Goal: Information Seeking & Learning: Check status

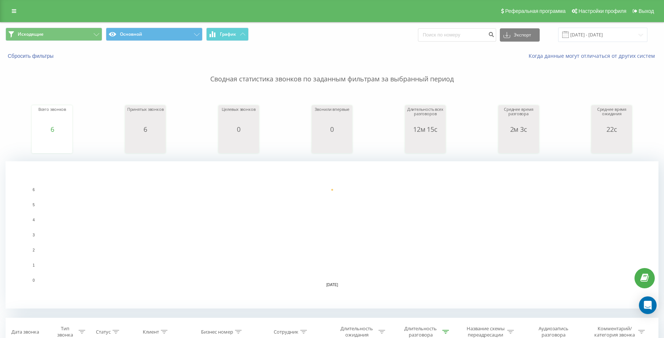
click at [69, 38] on button "Исходящие" at bounding box center [54, 34] width 97 height 13
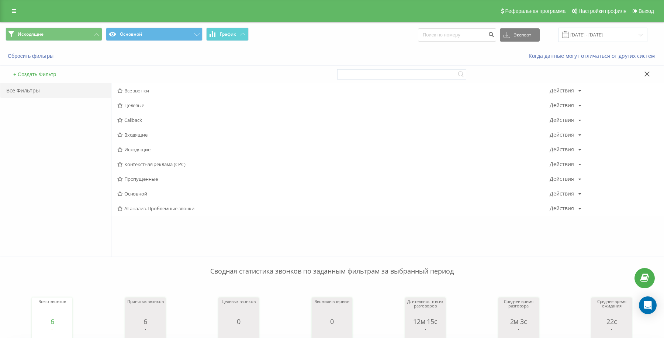
click at [129, 152] on span "Исходящие" at bounding box center [333, 149] width 432 height 5
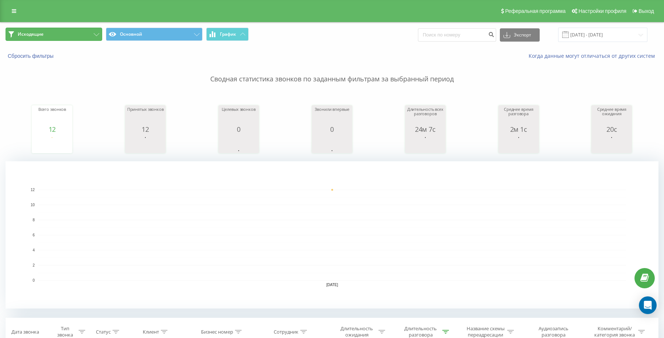
click at [75, 39] on button "Исходящие" at bounding box center [54, 34] width 97 height 13
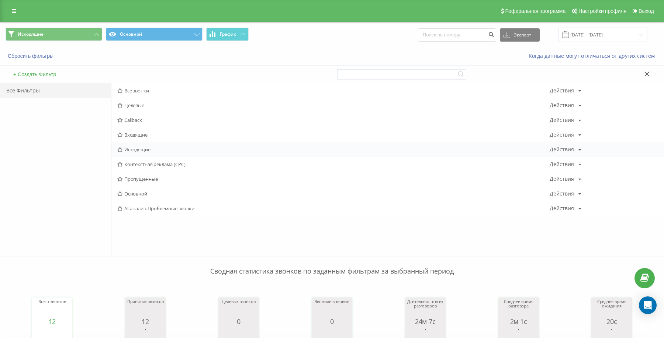
click at [138, 152] on span "Исходящие" at bounding box center [333, 149] width 432 height 5
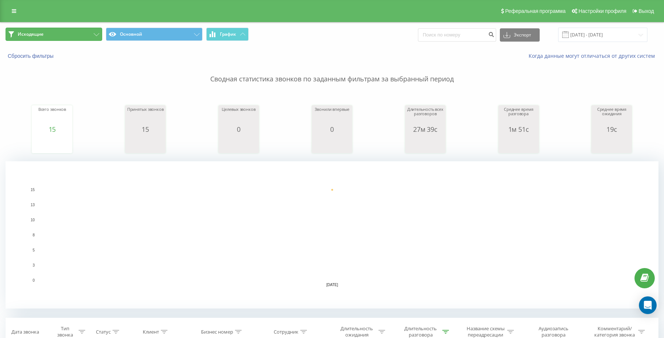
click at [81, 35] on button "Исходящие" at bounding box center [54, 34] width 97 height 13
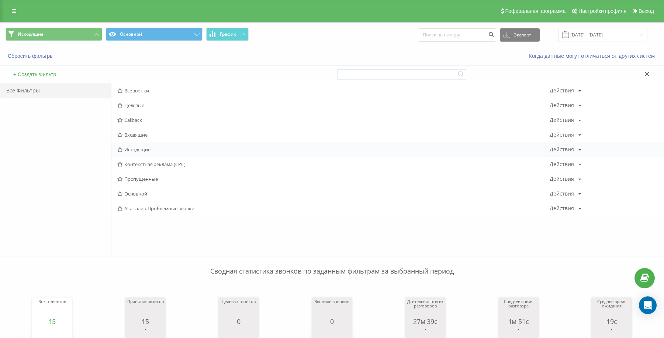
click at [142, 149] on span "Исходящие" at bounding box center [333, 149] width 432 height 5
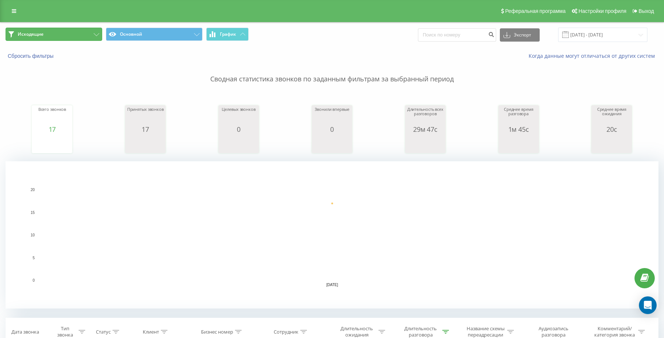
click at [95, 29] on button "Исходящие" at bounding box center [54, 34] width 97 height 13
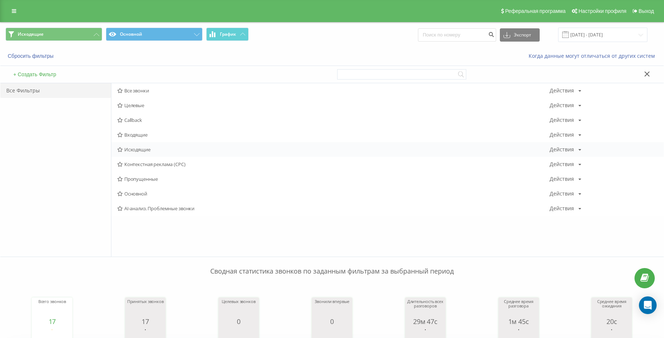
click at [141, 148] on span "Исходящие" at bounding box center [333, 149] width 432 height 5
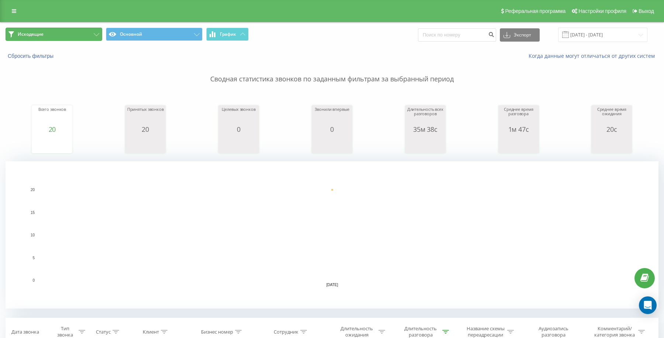
click at [75, 36] on button "Исходящие" at bounding box center [54, 34] width 97 height 13
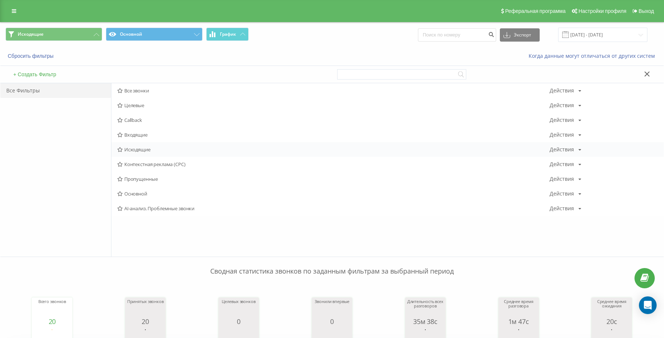
click at [134, 152] on span "Исходящие" at bounding box center [333, 149] width 432 height 5
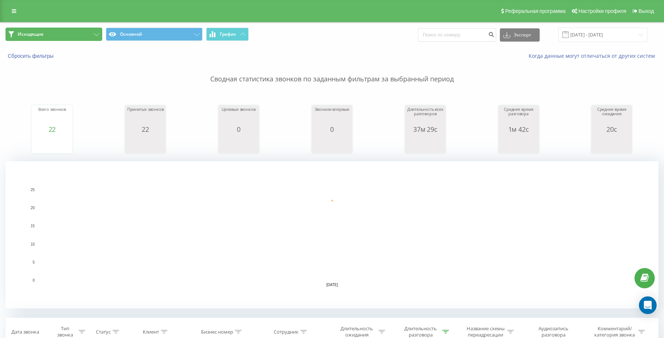
click at [89, 39] on button "Исходящие" at bounding box center [54, 34] width 97 height 13
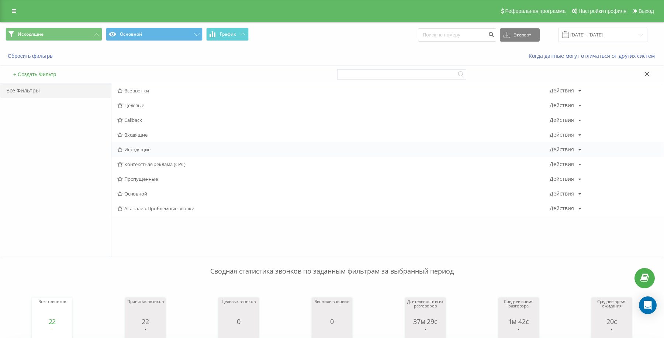
click at [144, 152] on span "Исходящие" at bounding box center [333, 149] width 432 height 5
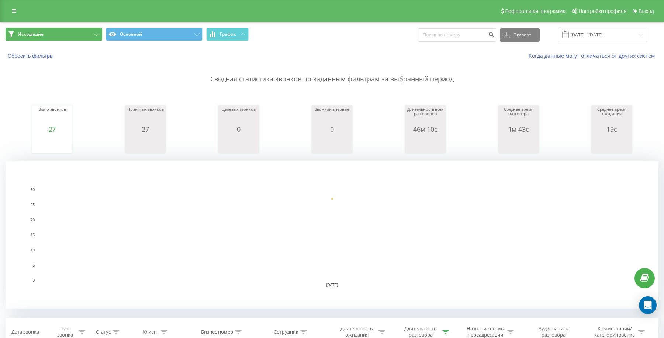
click at [56, 30] on button "Исходящие" at bounding box center [54, 34] width 97 height 13
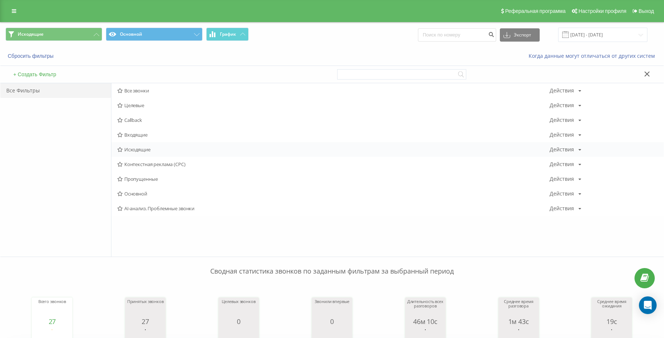
click at [123, 149] on icon at bounding box center [120, 149] width 6 height 5
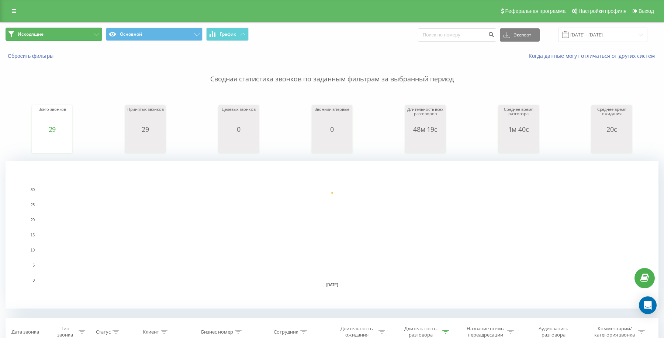
click at [85, 35] on button "Исходящие" at bounding box center [54, 34] width 97 height 13
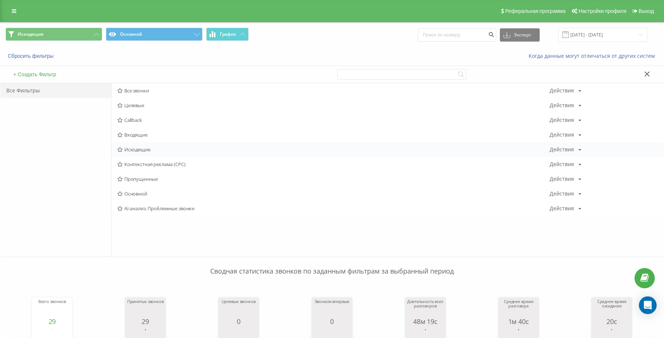
click at [134, 150] on span "Исходящие" at bounding box center [333, 149] width 432 height 5
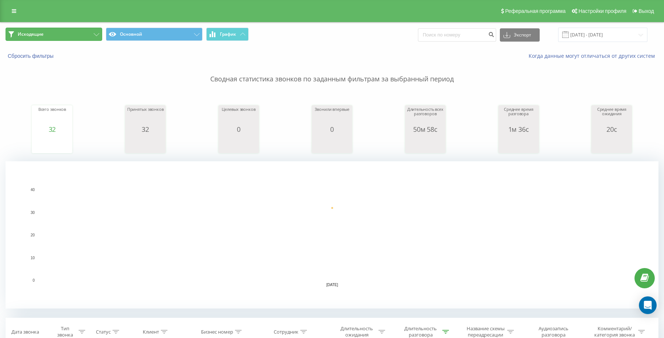
click at [96, 32] on button "Исходящие" at bounding box center [54, 34] width 97 height 13
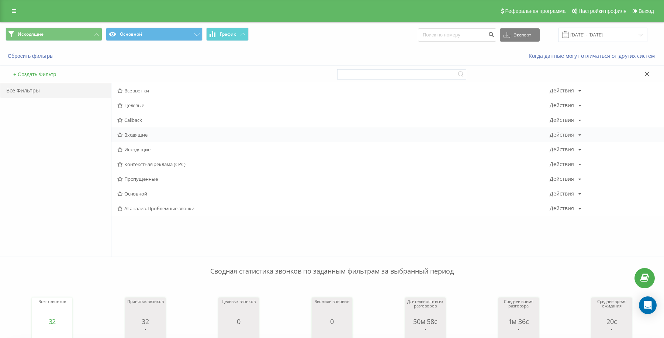
click at [131, 131] on div "Входящие Действия Редактировать Копировать Удалить По умолчанию Поделиться" at bounding box center [387, 135] width 552 height 15
click at [139, 131] on div "Входящие Действия Редактировать Копировать Удалить По умолчанию Поделиться" at bounding box center [387, 135] width 552 height 15
click at [131, 129] on div "Входящие Действия Редактировать Копировать Удалить По умолчанию Поделиться" at bounding box center [387, 135] width 552 height 15
click at [132, 133] on span "Входящие" at bounding box center [333, 134] width 432 height 5
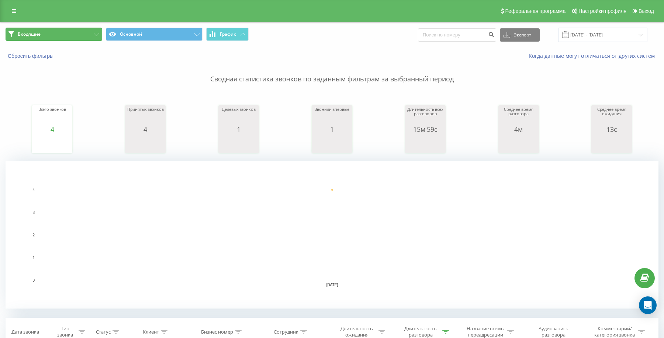
click at [67, 36] on button "Входящие" at bounding box center [54, 34] width 97 height 13
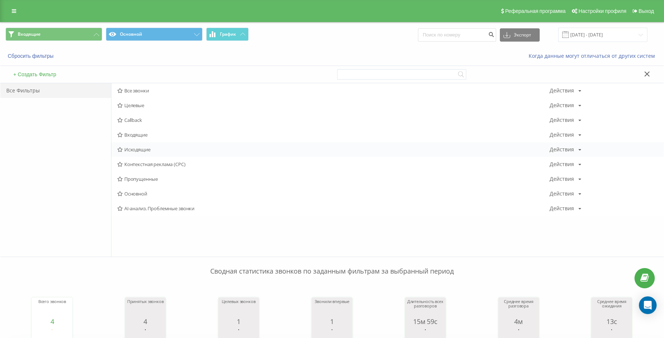
click at [142, 147] on span "Исходящие" at bounding box center [333, 149] width 432 height 5
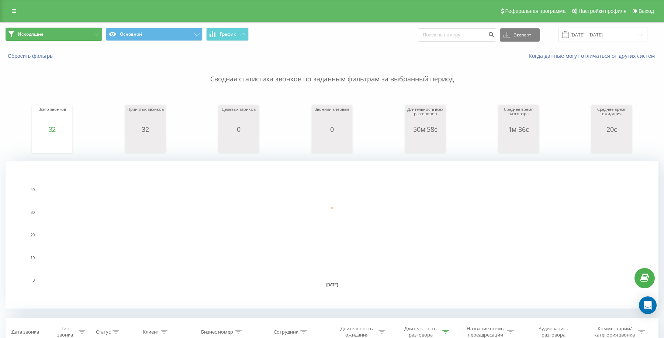
click at [83, 34] on button "Исходящие" at bounding box center [54, 34] width 97 height 13
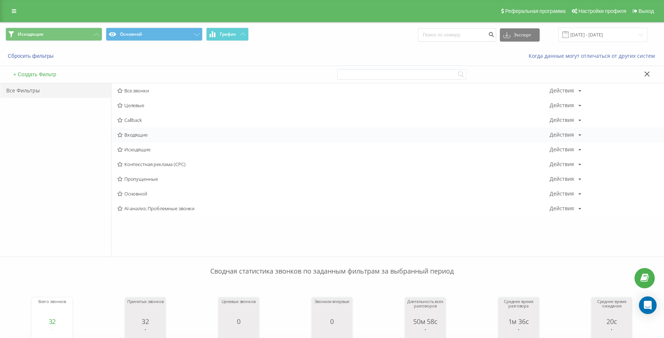
click at [125, 132] on span "Входящие" at bounding box center [333, 134] width 432 height 5
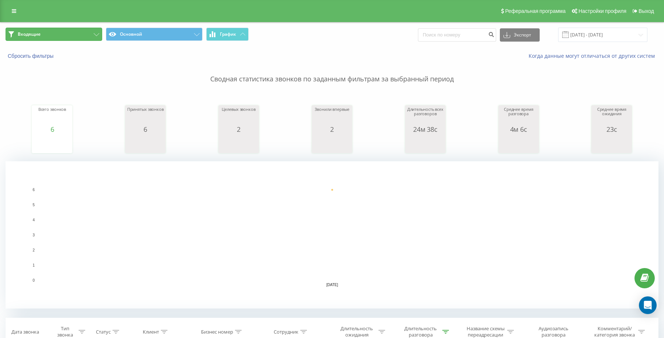
click at [77, 31] on button "Входящие" at bounding box center [54, 34] width 97 height 13
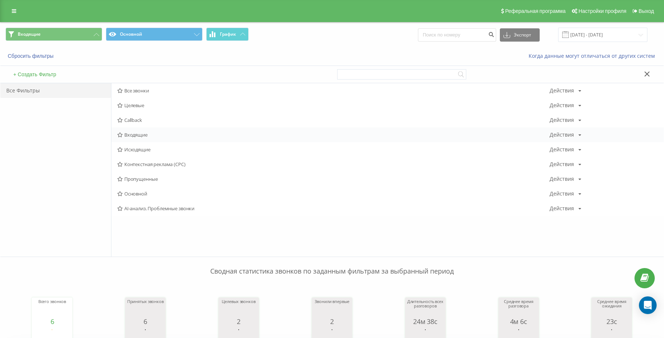
click at [129, 133] on span "Входящие" at bounding box center [333, 134] width 432 height 5
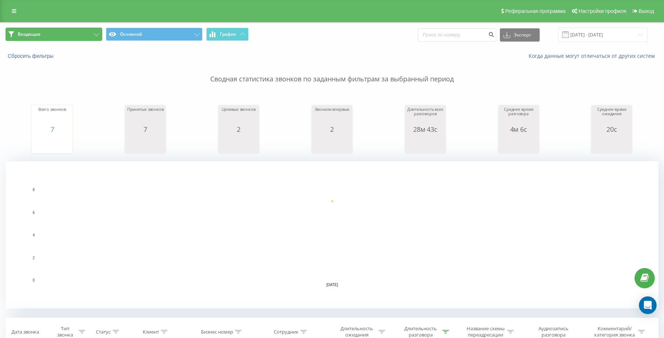
click at [82, 36] on button "Входящие" at bounding box center [54, 34] width 97 height 13
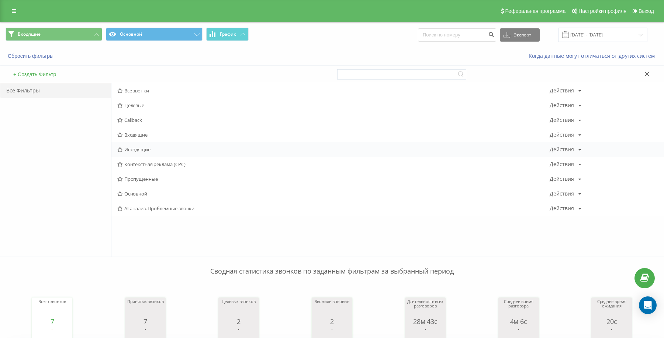
click at [130, 153] on div "Исходящие Действия Редактировать Копировать Удалить По умолчанию Поделиться" at bounding box center [387, 149] width 552 height 15
click at [134, 140] on div "Входящие Действия Редактировать Копировать Удалить По умолчанию Поделиться" at bounding box center [387, 135] width 552 height 15
click at [135, 153] on div "Исходящие Действия Редактировать Копировать Удалить По умолчанию Поделиться" at bounding box center [387, 149] width 552 height 15
click at [136, 150] on span "Исходящие" at bounding box center [333, 149] width 432 height 5
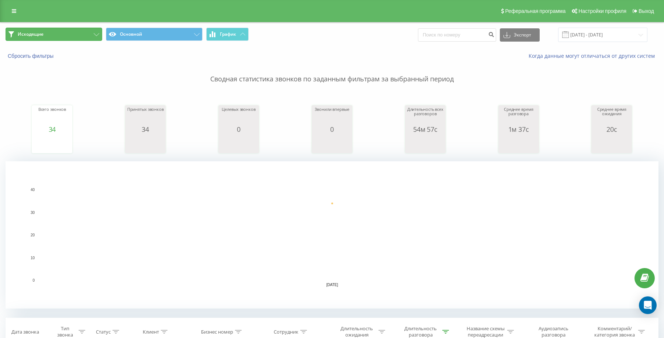
click at [85, 31] on button "Исходящие" at bounding box center [54, 34] width 97 height 13
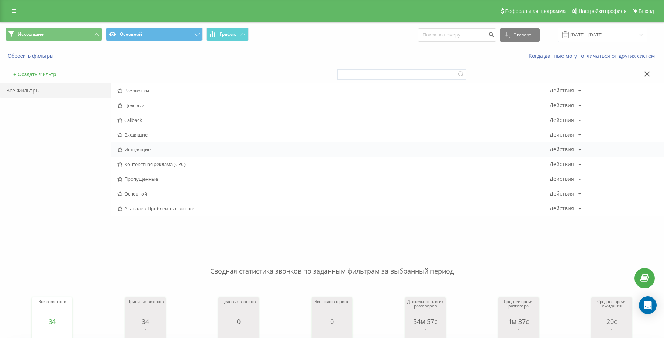
click at [125, 149] on span "Исходящие" at bounding box center [333, 149] width 432 height 5
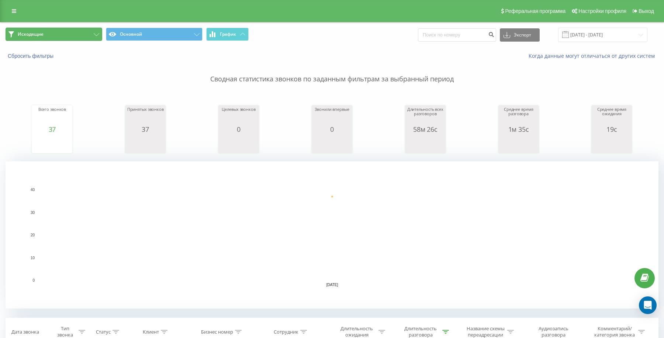
click at [78, 34] on button "Исходящие" at bounding box center [54, 34] width 97 height 13
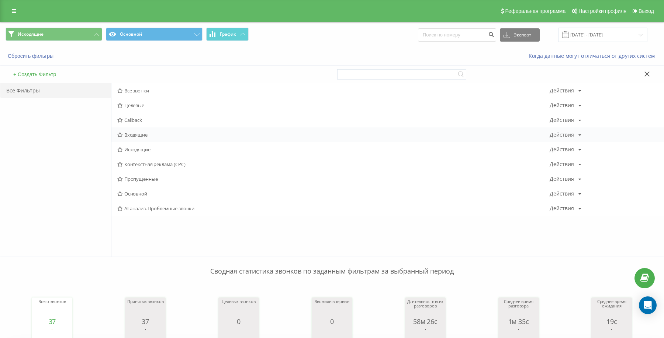
click at [135, 132] on span "Входящие" at bounding box center [333, 134] width 432 height 5
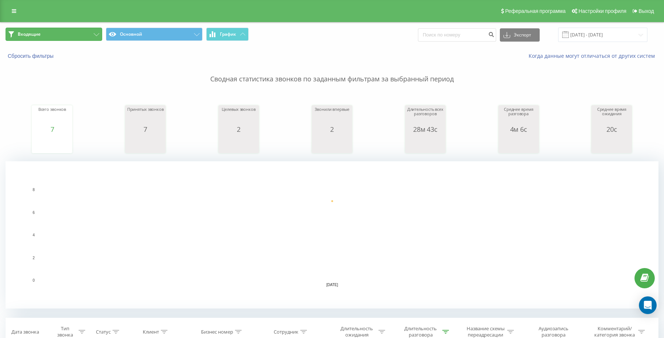
click at [74, 29] on button "Входящие" at bounding box center [54, 34] width 97 height 13
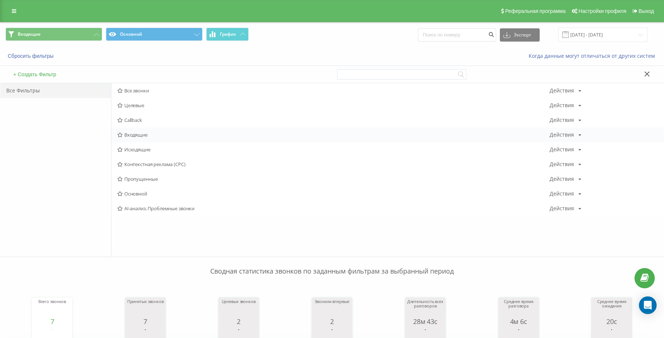
click at [157, 133] on span "Входящие" at bounding box center [333, 134] width 432 height 5
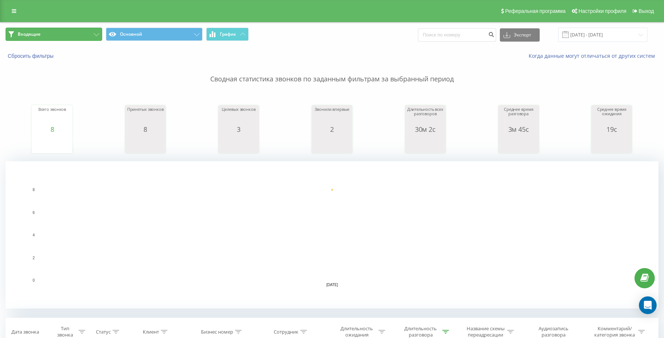
click at [50, 32] on button "Входящие" at bounding box center [54, 34] width 97 height 13
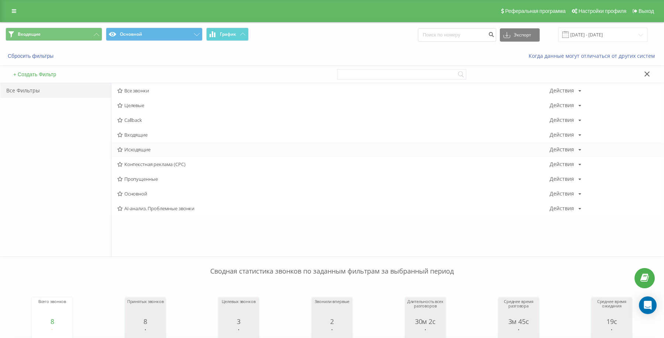
click at [147, 147] on span "Исходящие" at bounding box center [333, 149] width 432 height 5
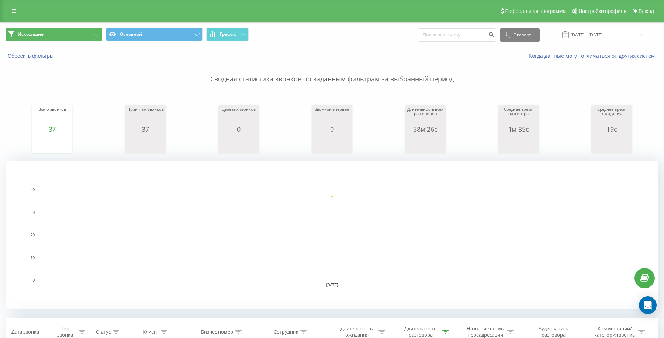
click at [60, 34] on button "Исходящие" at bounding box center [54, 34] width 97 height 13
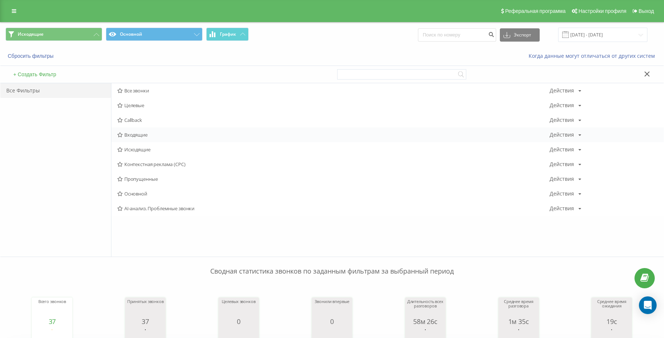
click at [134, 132] on span "Входящие" at bounding box center [333, 134] width 432 height 5
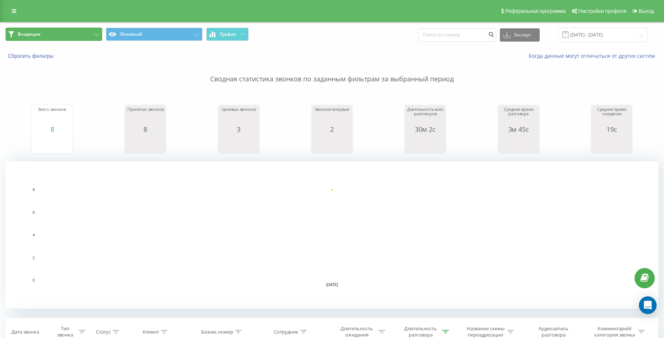
click at [86, 31] on button "Входящие" at bounding box center [54, 34] width 97 height 13
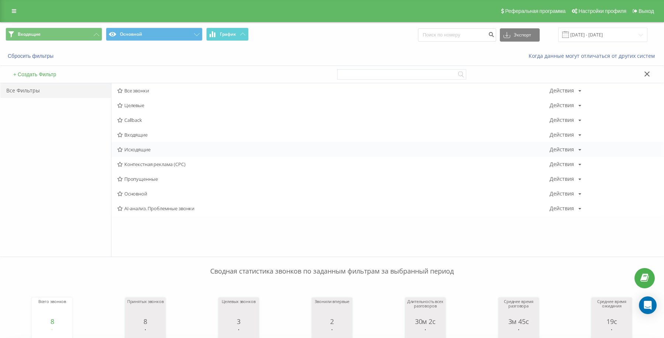
click at [140, 148] on span "Исходящие" at bounding box center [333, 149] width 432 height 5
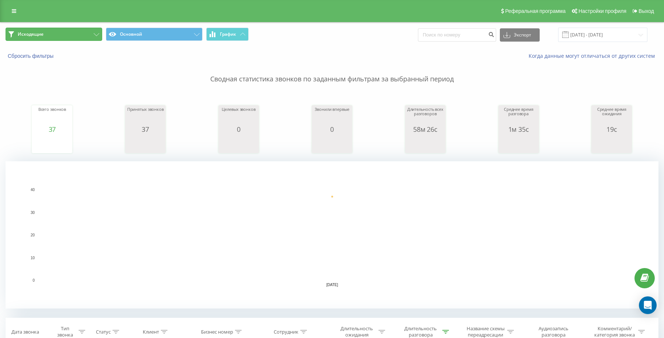
click at [70, 36] on button "Исходящие" at bounding box center [54, 34] width 97 height 13
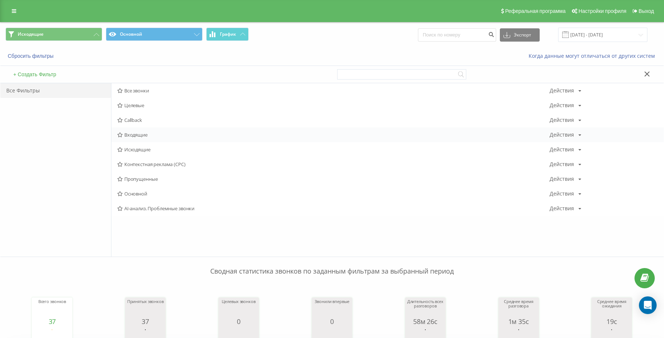
click at [126, 135] on span "Входящие" at bounding box center [333, 134] width 432 height 5
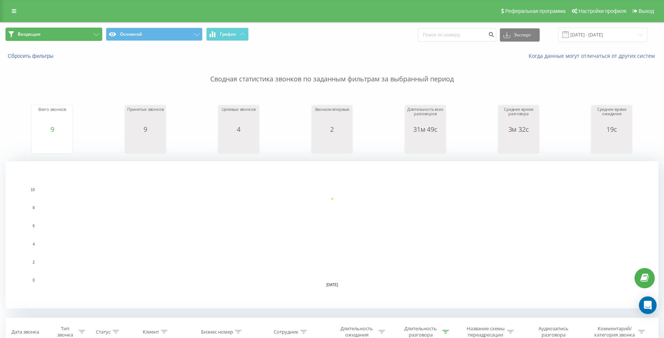
click at [97, 31] on button "Входящие" at bounding box center [54, 34] width 97 height 13
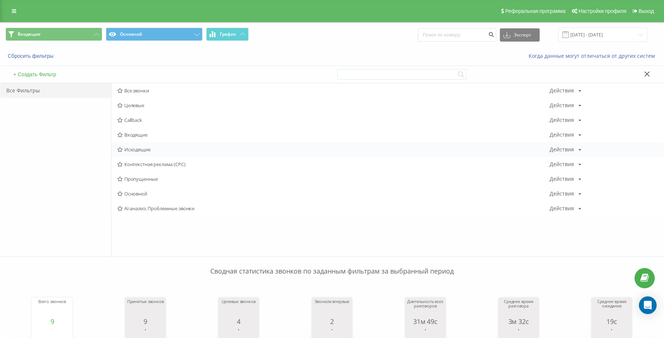
click at [135, 149] on span "Исходящие" at bounding box center [333, 149] width 432 height 5
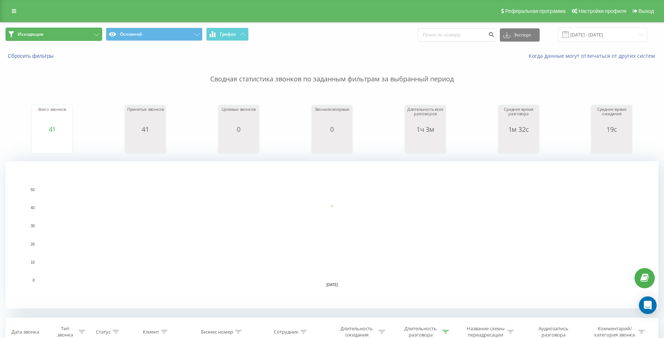
click at [73, 38] on button "Исходящие" at bounding box center [54, 34] width 97 height 13
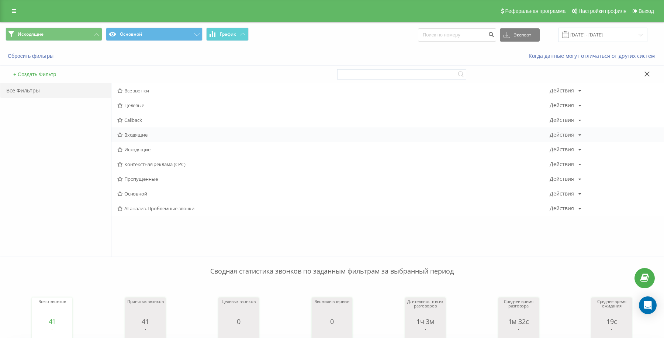
click at [131, 135] on span "Входящие" at bounding box center [333, 134] width 432 height 5
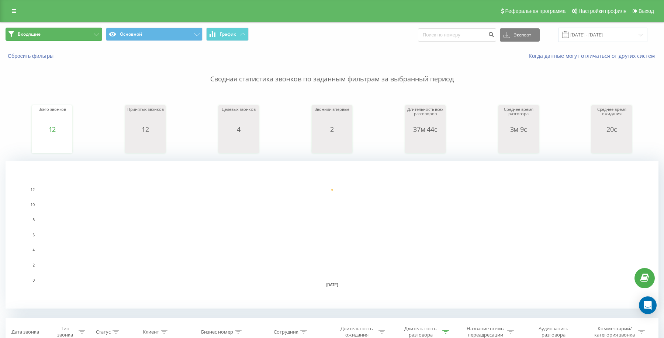
click at [87, 41] on button "Входящие" at bounding box center [54, 34] width 97 height 13
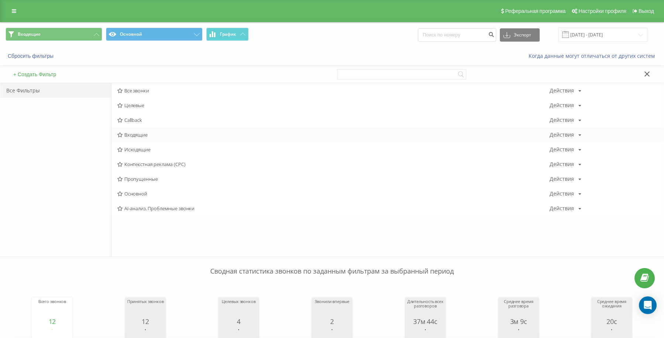
click at [135, 136] on span "Входящие" at bounding box center [333, 134] width 432 height 5
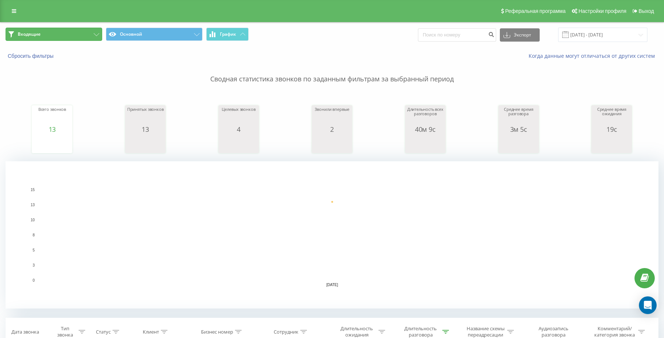
drag, startPoint x: 80, startPoint y: 33, endPoint x: 91, endPoint y: 51, distance: 21.2
click at [80, 33] on button "Входящие" at bounding box center [54, 34] width 97 height 13
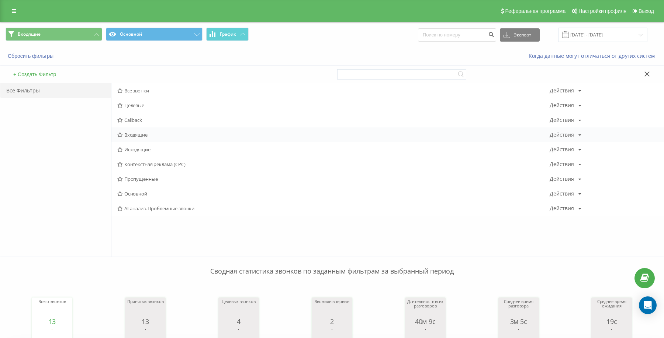
click at [127, 133] on span "Входящие" at bounding box center [333, 134] width 432 height 5
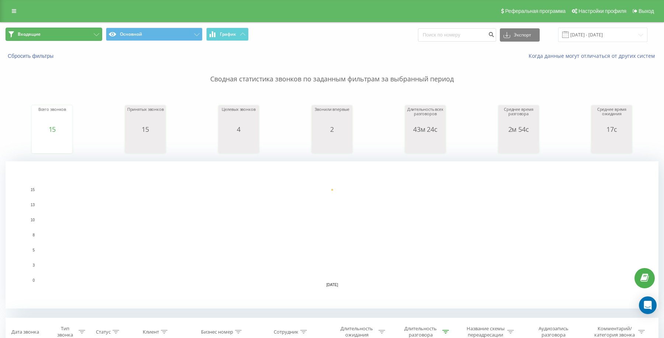
click at [60, 34] on button "Входящие" at bounding box center [54, 34] width 97 height 13
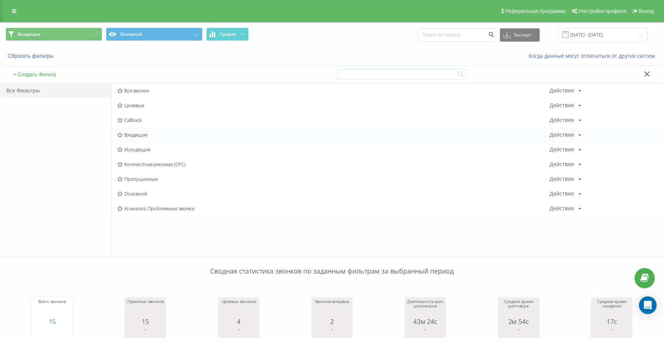
click at [138, 135] on span "Входящие" at bounding box center [333, 134] width 432 height 5
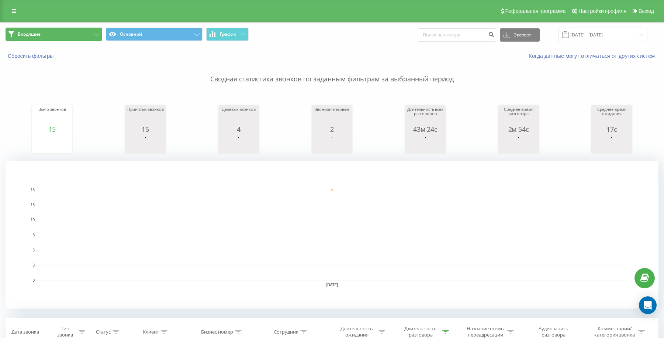
click at [83, 32] on button "Входящие" at bounding box center [54, 34] width 97 height 13
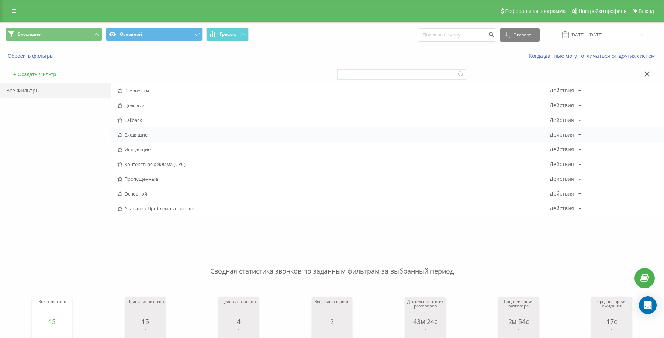
click at [133, 135] on span "Входящие" at bounding box center [333, 134] width 432 height 5
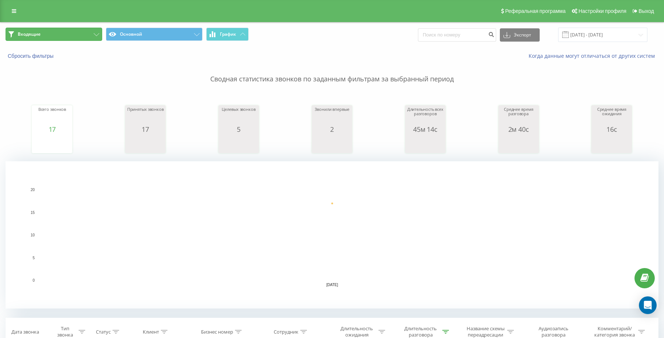
click at [70, 31] on button "Входящие" at bounding box center [54, 34] width 97 height 13
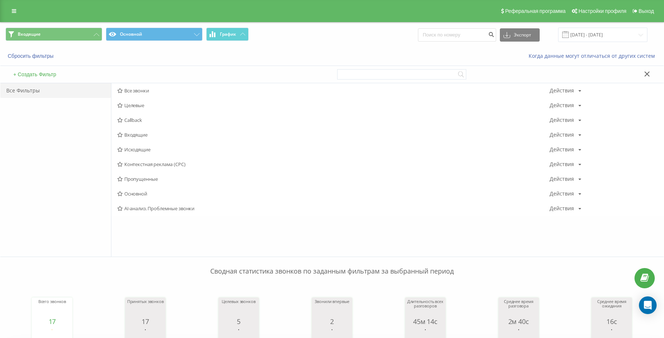
click at [140, 135] on span "Входящие" at bounding box center [333, 134] width 432 height 5
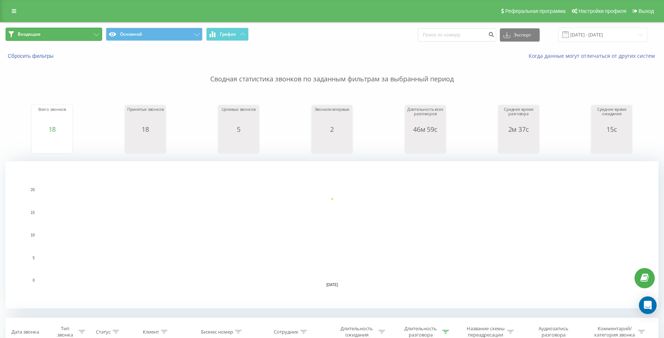
click at [88, 35] on button "Входящие" at bounding box center [54, 34] width 97 height 13
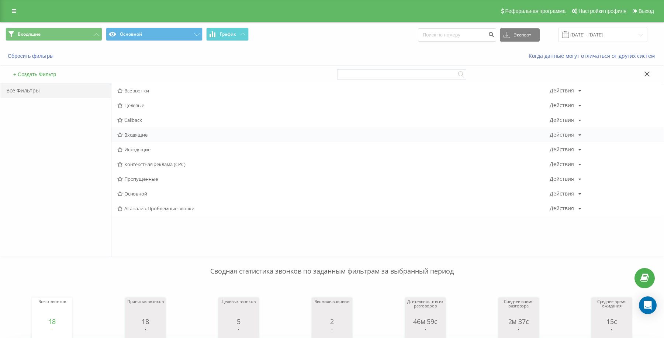
click at [126, 138] on div "Входящие Действия Редактировать Копировать Удалить По умолчанию Поделиться" at bounding box center [387, 135] width 552 height 15
click at [128, 135] on span "Входящие" at bounding box center [333, 134] width 432 height 5
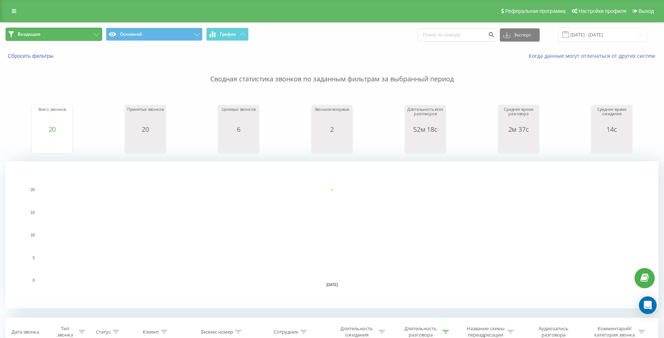
click at [93, 32] on button "Входящие" at bounding box center [54, 34] width 97 height 13
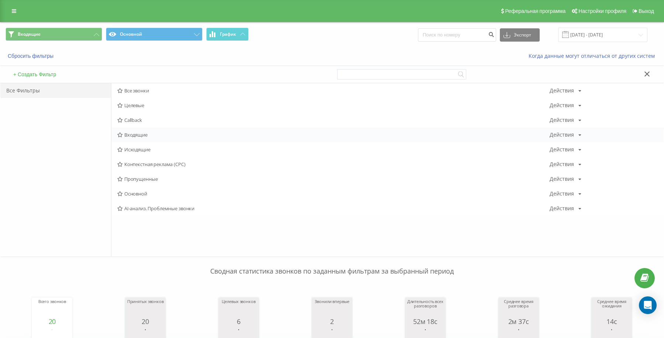
click at [128, 132] on span "Входящие" at bounding box center [333, 134] width 432 height 5
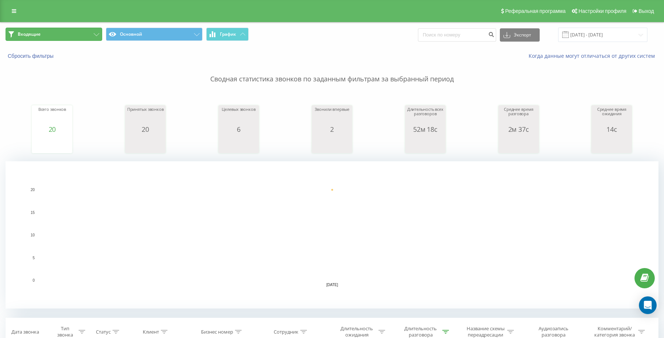
click at [72, 34] on button "Входящие" at bounding box center [54, 34] width 97 height 13
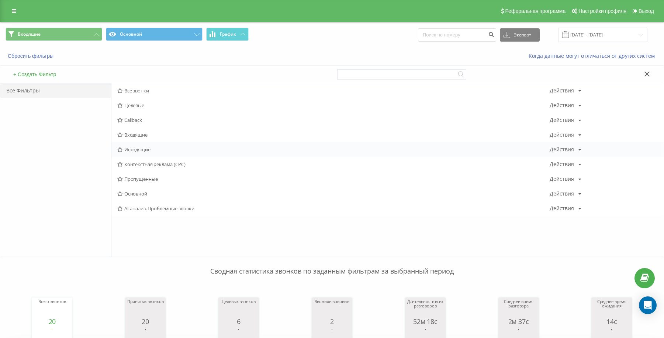
click at [130, 153] on div "Исходящие Действия Редактировать Копировать Удалить По умолчанию Поделиться" at bounding box center [387, 149] width 552 height 15
click at [131, 150] on span "Исходящие" at bounding box center [333, 149] width 432 height 5
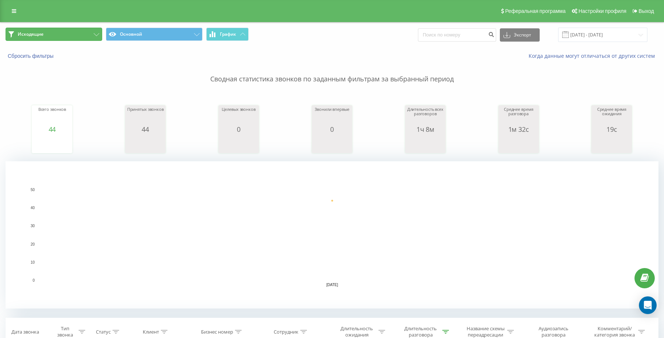
click at [76, 35] on button "Исходящие" at bounding box center [54, 34] width 97 height 13
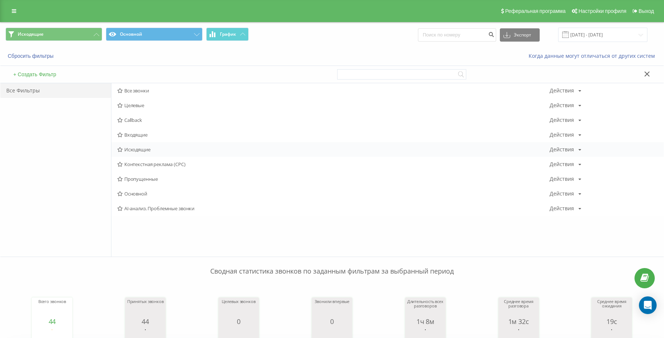
click at [131, 149] on span "Исходящие" at bounding box center [333, 149] width 432 height 5
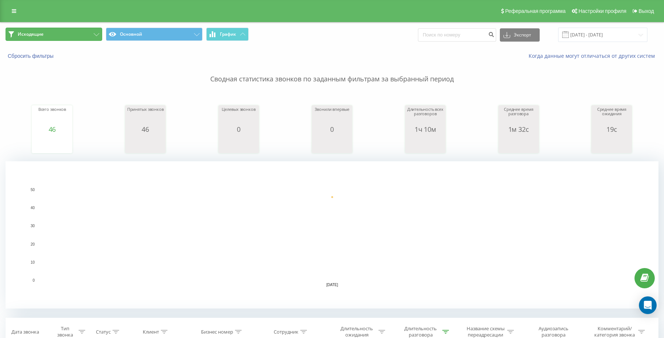
click at [86, 32] on button "Исходящие" at bounding box center [54, 34] width 97 height 13
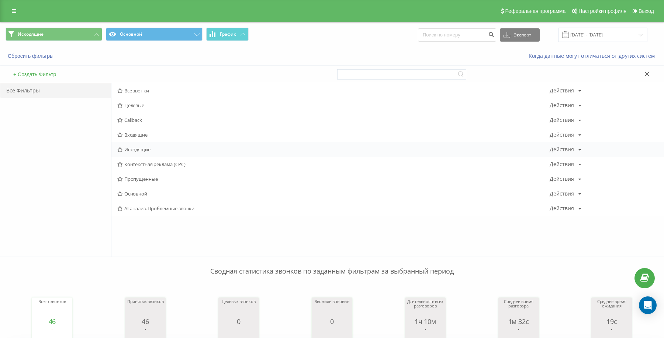
click at [138, 152] on span "Исходящие" at bounding box center [333, 149] width 432 height 5
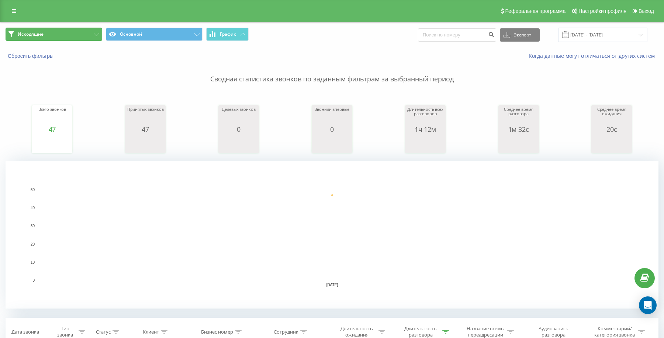
click at [50, 32] on button "Исходящие" at bounding box center [54, 34] width 97 height 13
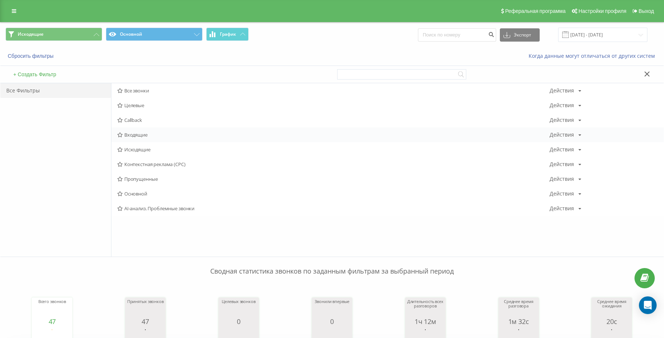
click at [128, 134] on span "Входящие" at bounding box center [333, 134] width 432 height 5
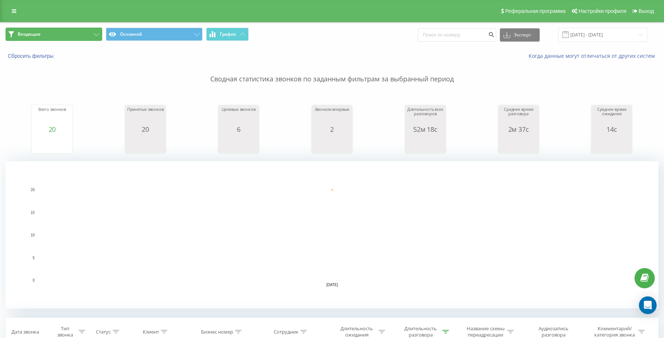
click at [42, 40] on button "Входящие" at bounding box center [54, 34] width 97 height 13
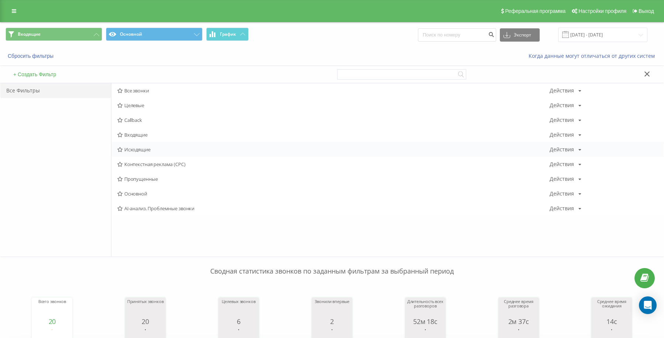
click at [131, 150] on span "Исходящие" at bounding box center [333, 149] width 432 height 5
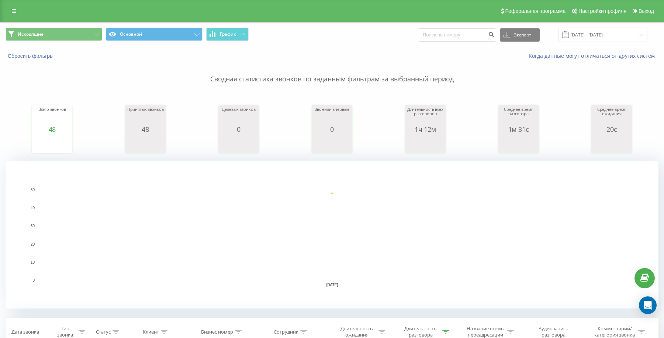
click at [82, 27] on div "Исходящие Основной График Экспорт .csv .xls .xlsx [DATE] - [DATE]" at bounding box center [331, 34] width 663 height 25
click at [82, 40] on button "Исходящие" at bounding box center [54, 34] width 97 height 13
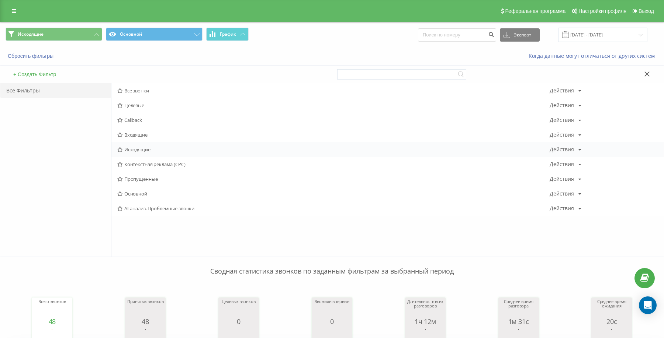
click at [141, 152] on span "Исходящие" at bounding box center [333, 149] width 432 height 5
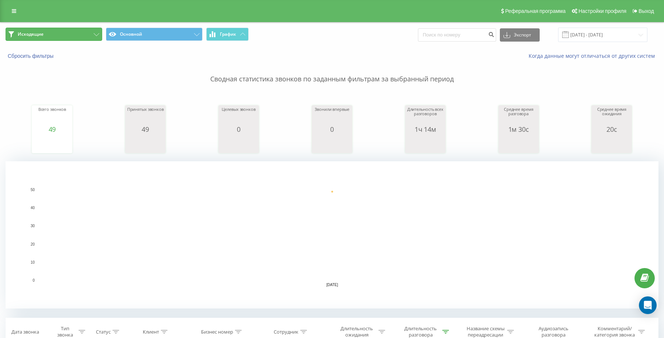
click at [47, 34] on button "Исходящие" at bounding box center [54, 34] width 97 height 13
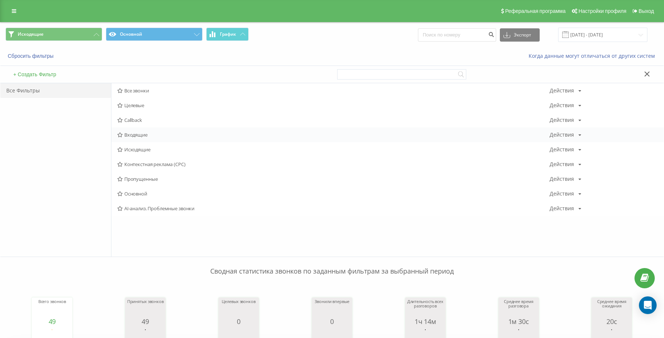
click at [141, 135] on span "Входящие" at bounding box center [333, 134] width 432 height 5
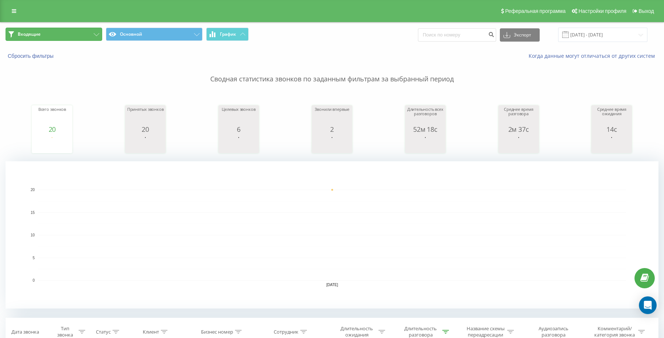
click at [82, 35] on button "Входящие" at bounding box center [54, 34] width 97 height 13
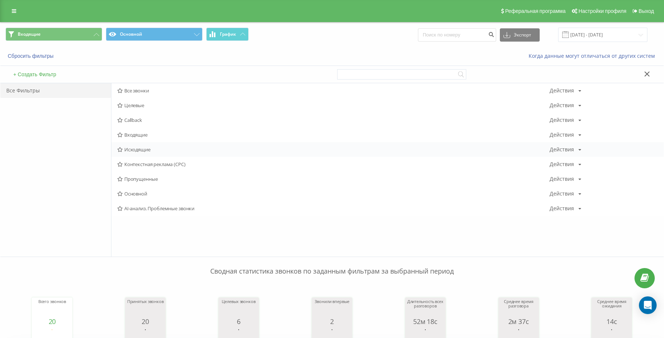
click at [128, 150] on span "Исходящие" at bounding box center [333, 149] width 432 height 5
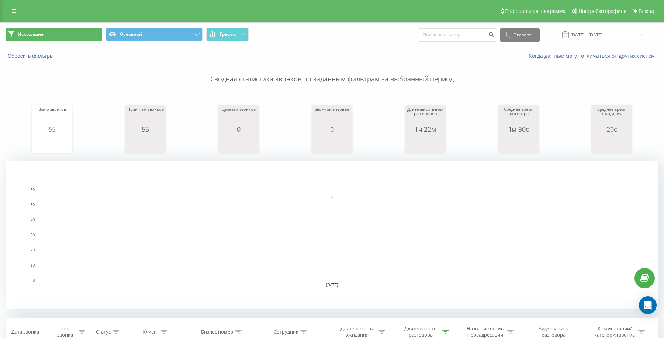
click at [67, 34] on button "Исходящие" at bounding box center [54, 34] width 97 height 13
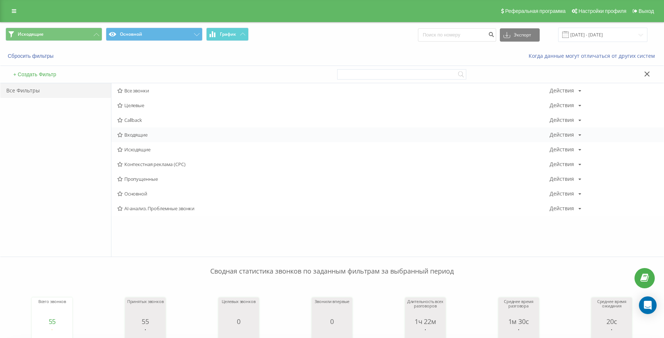
click at [128, 133] on span "Входящие" at bounding box center [333, 134] width 432 height 5
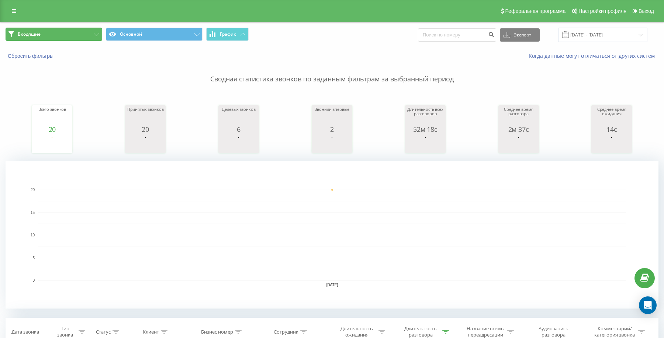
click at [36, 38] on button "Входящие" at bounding box center [54, 34] width 97 height 13
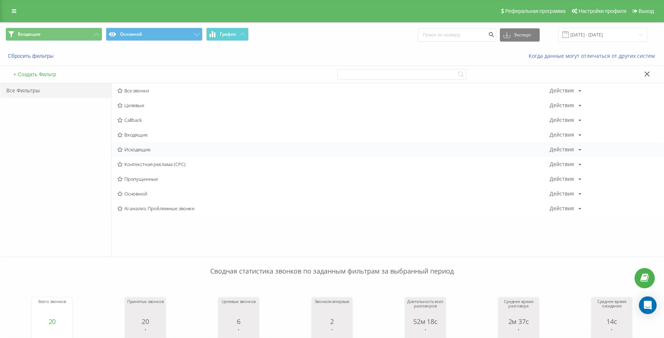
click at [141, 148] on span "Исходящие" at bounding box center [333, 149] width 432 height 5
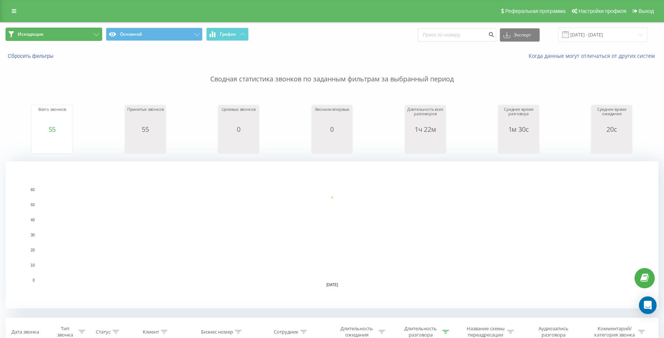
click at [94, 34] on icon at bounding box center [97, 34] width 6 height 3
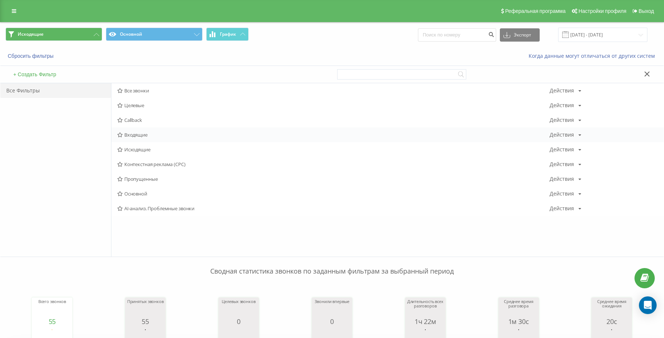
click at [143, 135] on span "Входящие" at bounding box center [333, 134] width 432 height 5
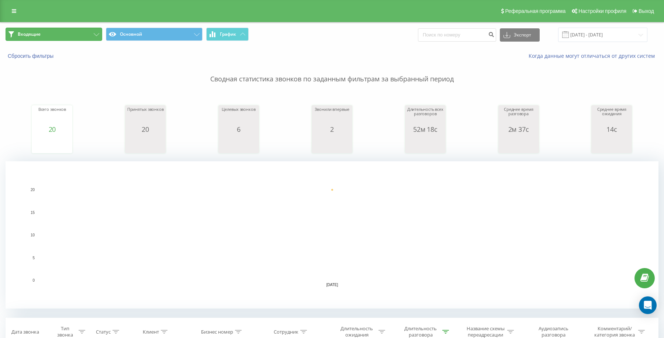
drag, startPoint x: 48, startPoint y: 36, endPoint x: 64, endPoint y: 64, distance: 32.6
click at [48, 35] on button "Входящие" at bounding box center [54, 34] width 97 height 13
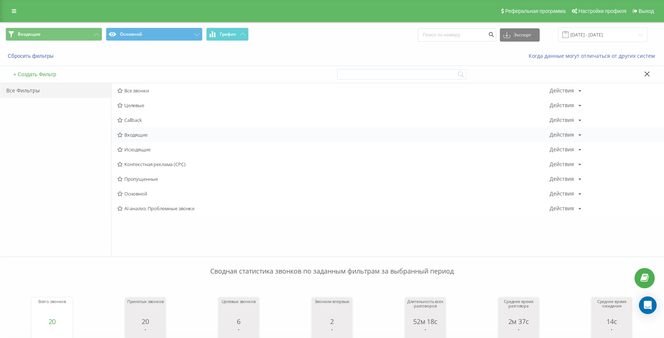
click at [138, 135] on span "Входящие" at bounding box center [333, 134] width 432 height 5
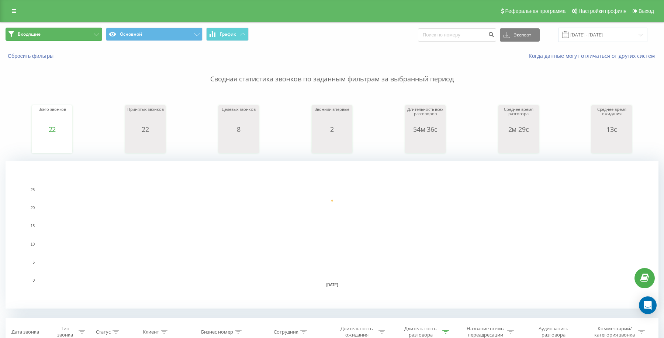
click at [93, 36] on button "Входящие" at bounding box center [54, 34] width 97 height 13
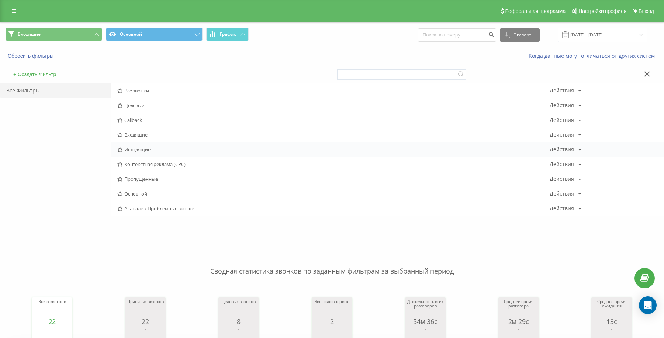
click at [137, 147] on span "Исходящие" at bounding box center [333, 149] width 432 height 5
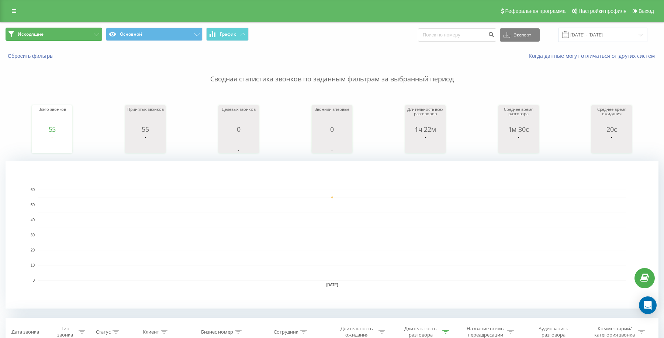
click at [77, 34] on button "Исходящие" at bounding box center [54, 34] width 97 height 13
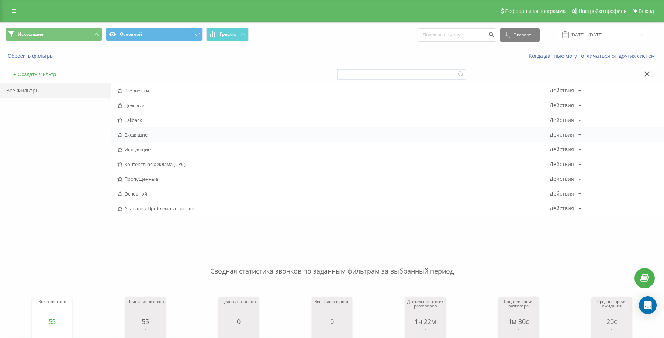
click at [134, 136] on span "Входящие" at bounding box center [333, 134] width 432 height 5
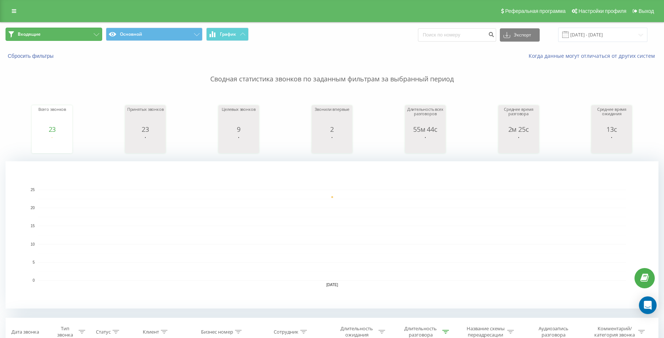
click at [94, 34] on icon at bounding box center [97, 34] width 6 height 3
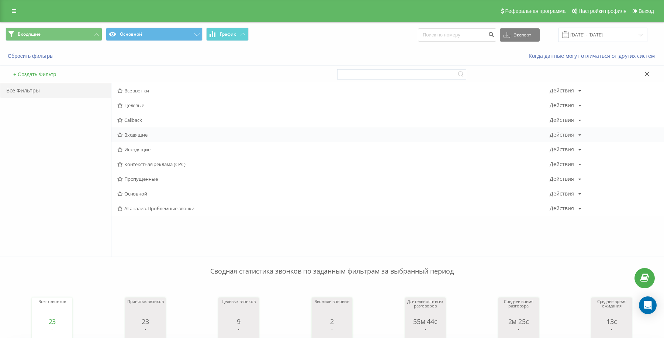
click at [139, 133] on span "Входящие" at bounding box center [333, 134] width 432 height 5
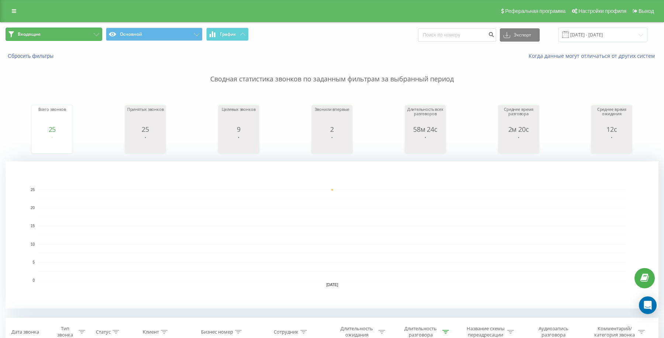
click at [87, 32] on button "Входящие" at bounding box center [54, 34] width 97 height 13
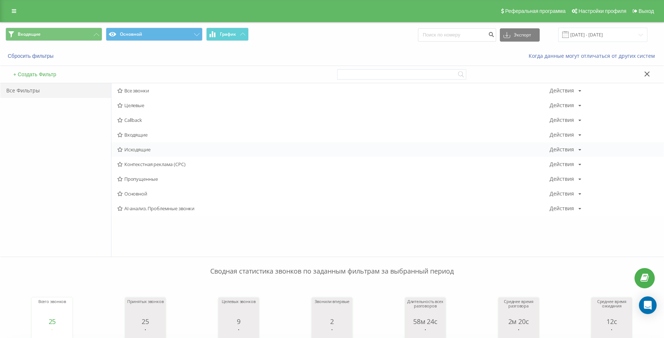
click at [141, 151] on span "Исходящие" at bounding box center [333, 149] width 432 height 5
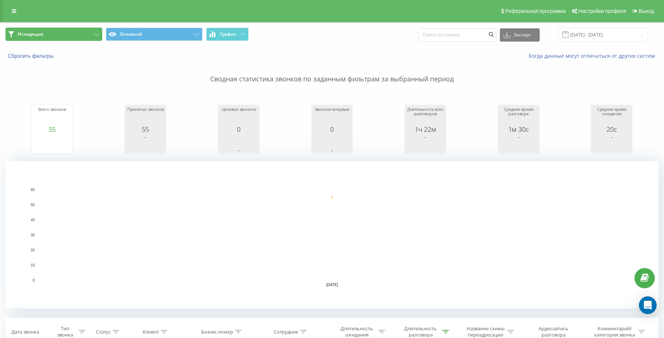
click at [69, 31] on button "Исходящие" at bounding box center [54, 34] width 97 height 13
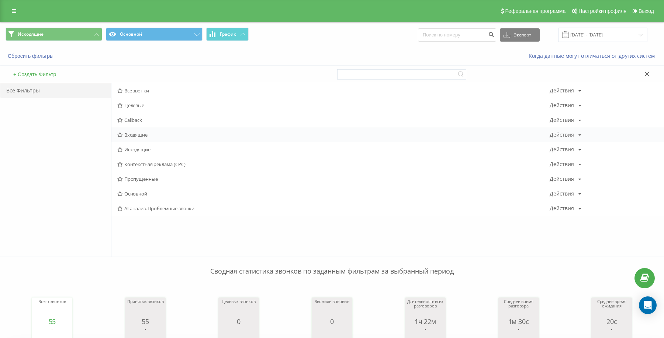
click at [142, 138] on span "Входящие" at bounding box center [333, 134] width 432 height 5
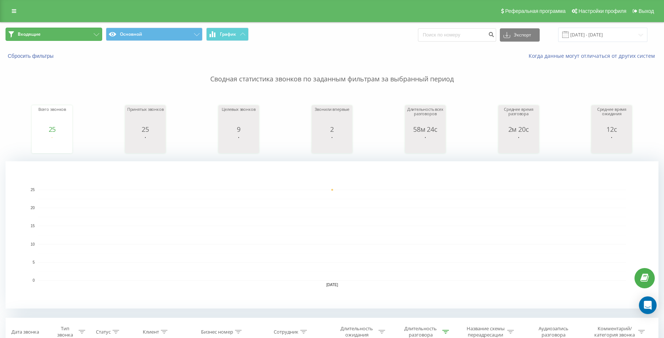
click at [90, 35] on button "Входящие" at bounding box center [54, 34] width 97 height 13
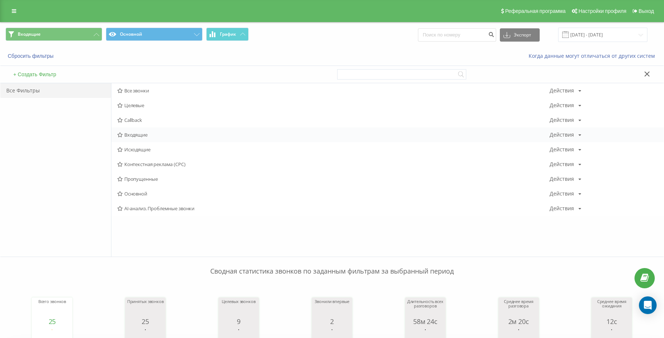
click at [136, 130] on div "Входящие Действия Редактировать Копировать Удалить По умолчанию Поделиться" at bounding box center [387, 135] width 552 height 15
click at [137, 131] on div "Входящие Действия Редактировать Копировать Удалить По умолчанию Поделиться" at bounding box center [387, 135] width 552 height 15
click at [128, 135] on span "Входящие" at bounding box center [333, 134] width 432 height 5
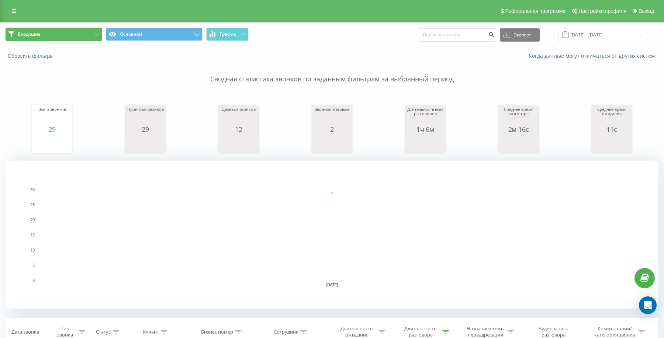
click at [87, 36] on button "Входящие" at bounding box center [54, 34] width 97 height 13
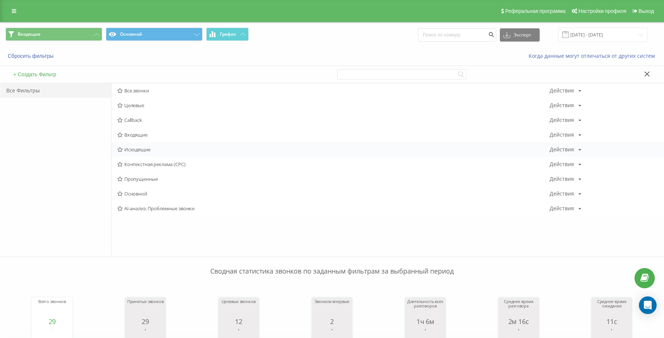
click at [142, 151] on span "Исходящие" at bounding box center [333, 149] width 432 height 5
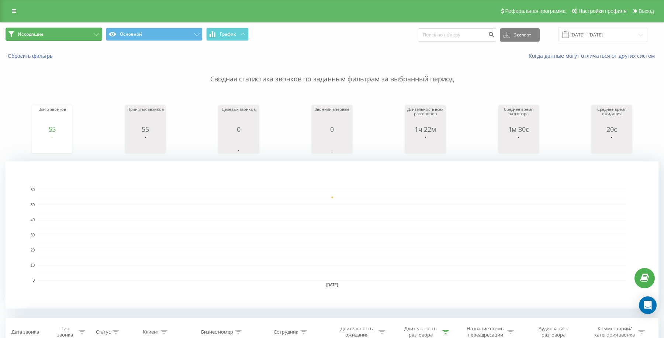
click at [68, 33] on button "Исходящие" at bounding box center [54, 34] width 97 height 13
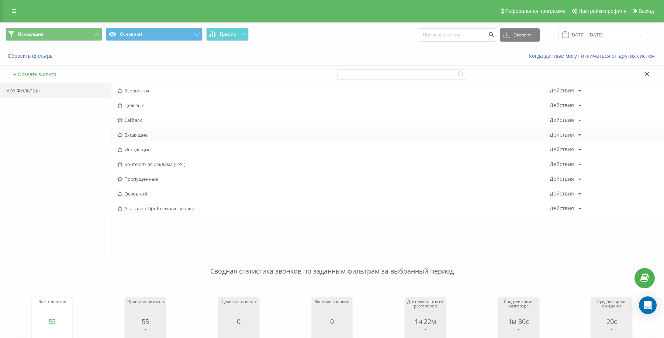
click at [122, 137] on icon at bounding box center [120, 135] width 6 height 5
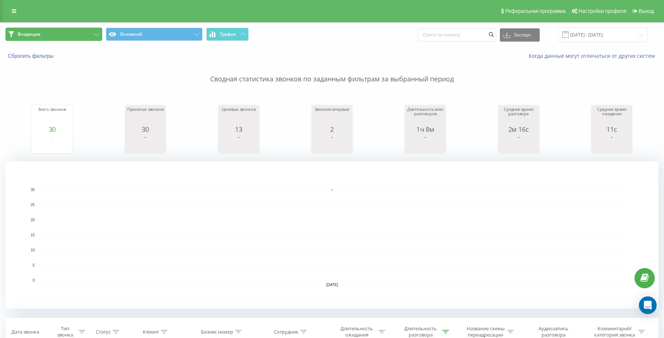
click at [56, 34] on button "Входящие" at bounding box center [54, 34] width 97 height 13
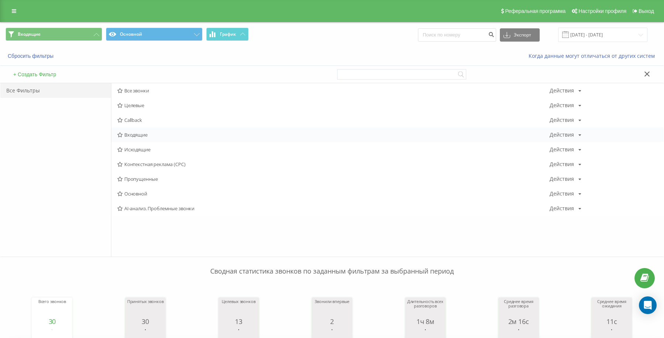
click at [127, 137] on span "Входящие" at bounding box center [333, 134] width 432 height 5
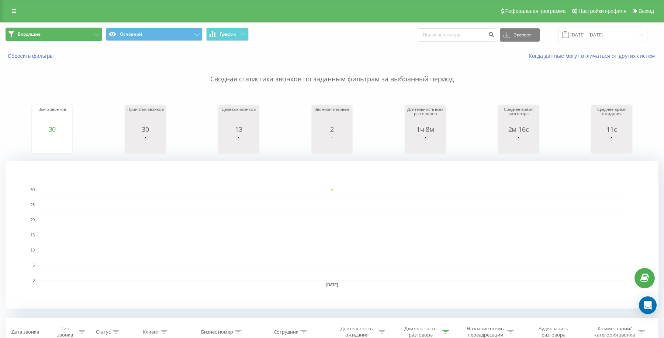
click at [68, 37] on button "Входящие" at bounding box center [54, 34] width 97 height 13
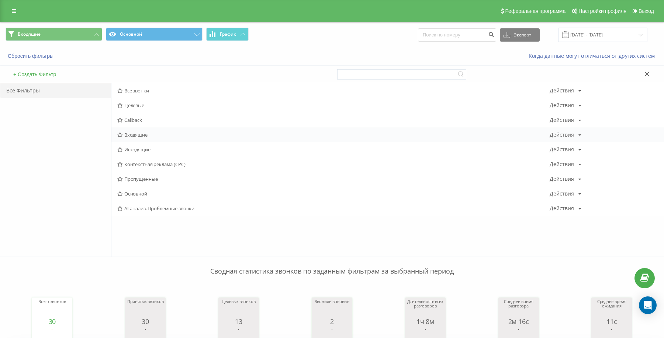
click at [139, 135] on span "Входящие" at bounding box center [333, 134] width 432 height 5
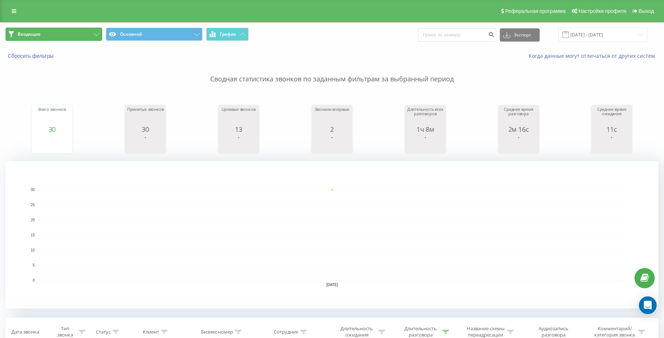
click at [84, 39] on button "Входящие" at bounding box center [54, 34] width 97 height 13
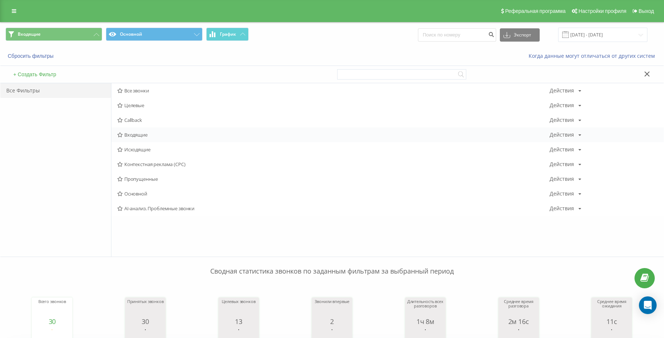
click at [143, 136] on span "Входящие" at bounding box center [333, 134] width 432 height 5
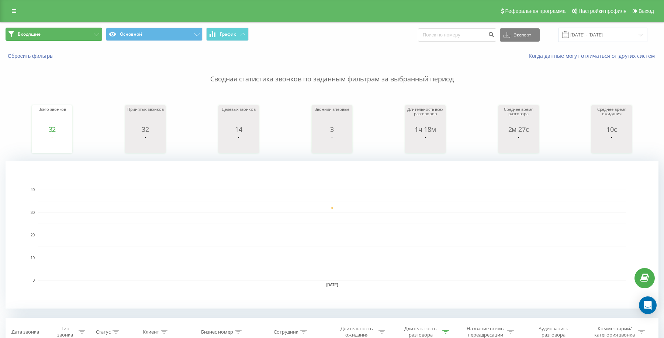
click at [51, 30] on button "Входящие" at bounding box center [54, 34] width 97 height 13
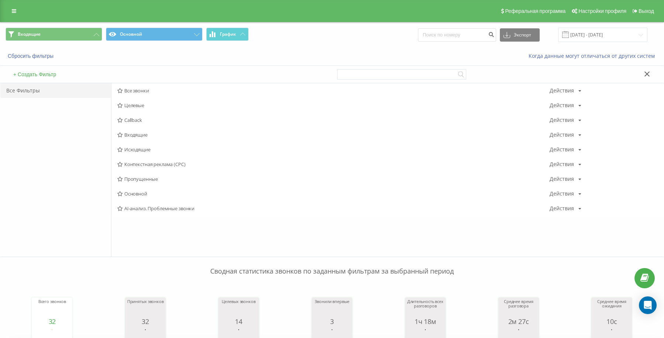
click at [133, 133] on span "Входящие" at bounding box center [333, 134] width 432 height 5
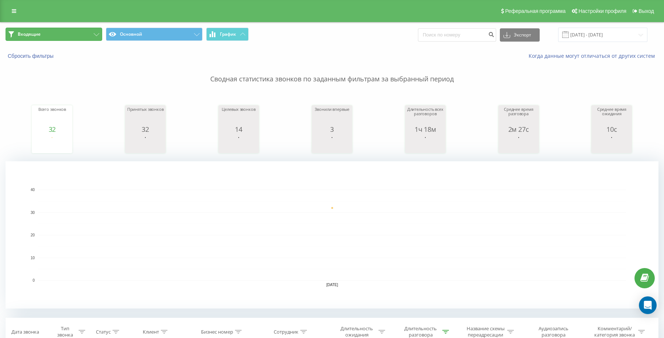
click at [84, 39] on button "Входящие" at bounding box center [54, 34] width 97 height 13
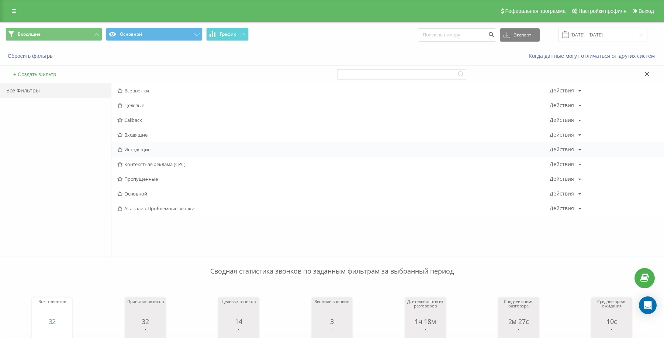
click at [132, 147] on span "Исходящие" at bounding box center [333, 149] width 432 height 5
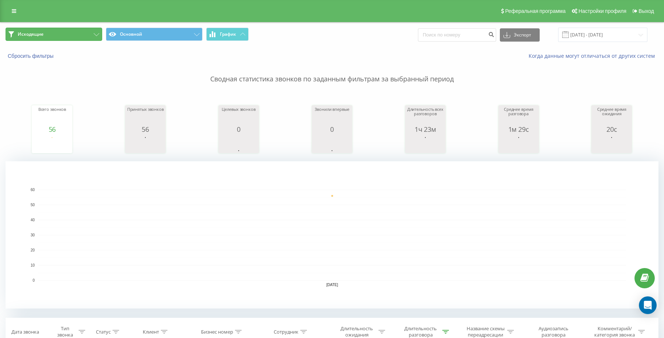
click at [80, 34] on button "Исходящие" at bounding box center [54, 34] width 97 height 13
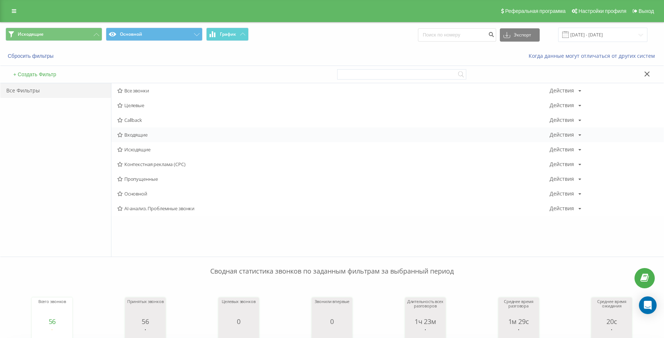
click at [144, 137] on span "Входящие" at bounding box center [333, 134] width 432 height 5
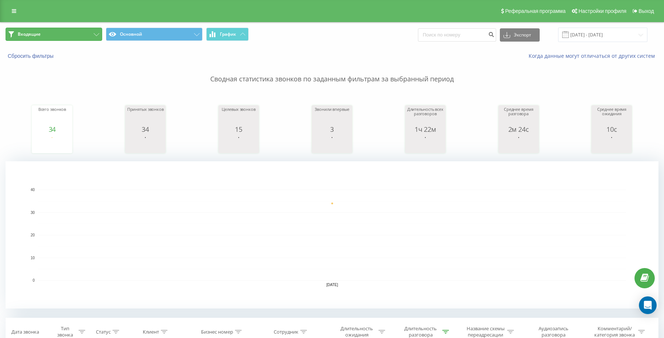
click at [79, 28] on button "Входящие" at bounding box center [54, 34] width 97 height 13
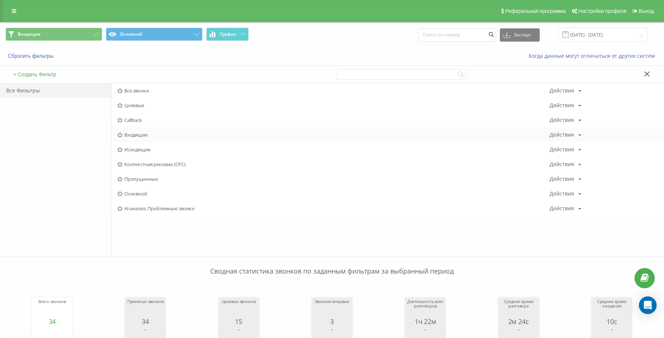
click at [143, 139] on div "Входящие Действия Редактировать Копировать Удалить По умолчанию Поделиться" at bounding box center [387, 135] width 552 height 15
click at [137, 135] on span "Входящие" at bounding box center [333, 134] width 432 height 5
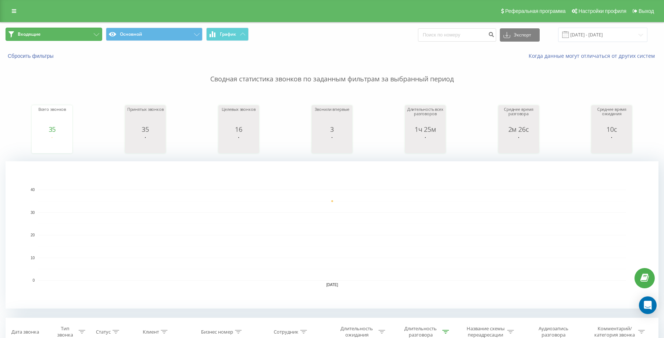
click at [86, 34] on button "Входящие" at bounding box center [54, 34] width 97 height 13
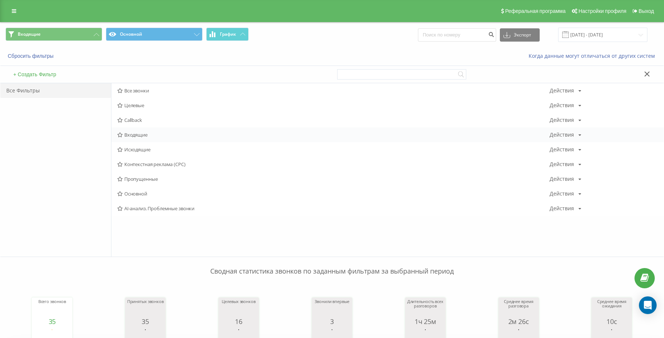
click at [135, 133] on span "Входящие" at bounding box center [333, 134] width 432 height 5
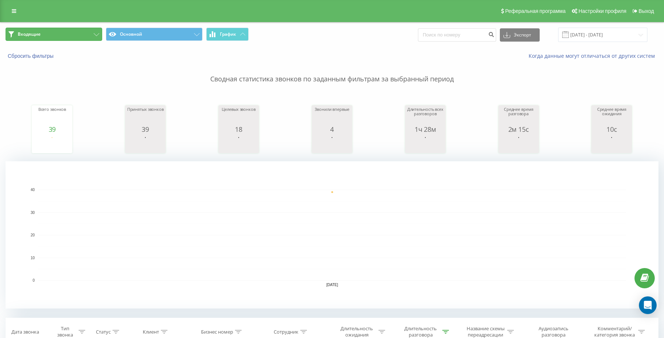
click at [81, 36] on button "Входящие" at bounding box center [54, 34] width 97 height 13
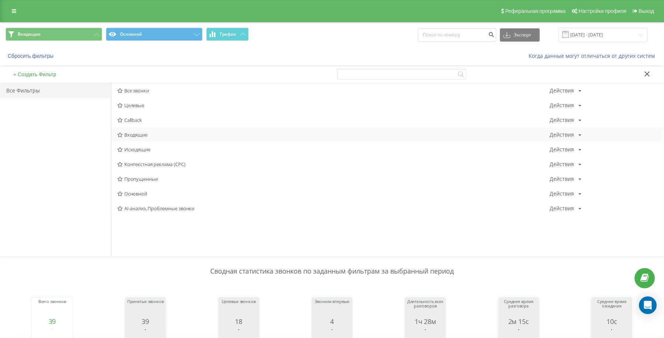
click at [138, 131] on div "Входящие Действия Редактировать Копировать Удалить По умолчанию Поделиться" at bounding box center [387, 135] width 552 height 15
click at [132, 135] on span "Входящие" at bounding box center [333, 134] width 432 height 5
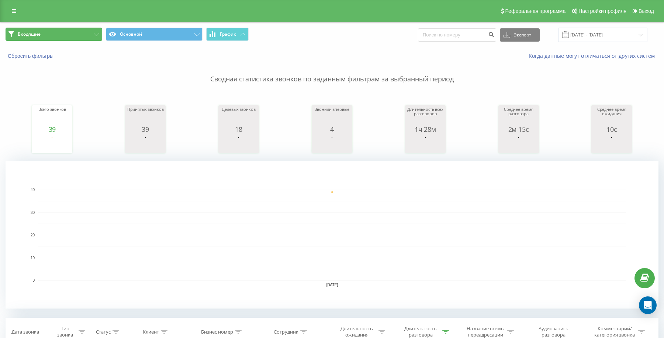
click at [67, 38] on button "Входящие" at bounding box center [54, 34] width 97 height 13
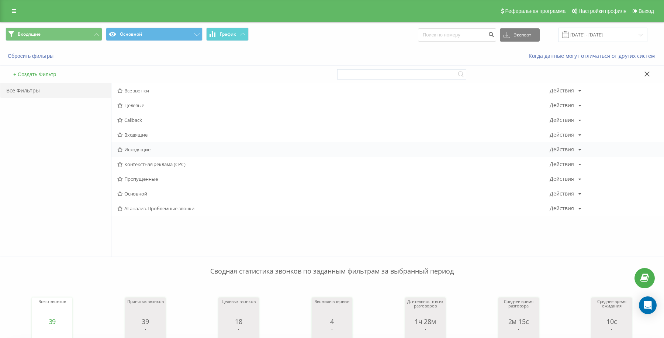
click at [139, 152] on span "Исходящие" at bounding box center [333, 149] width 432 height 5
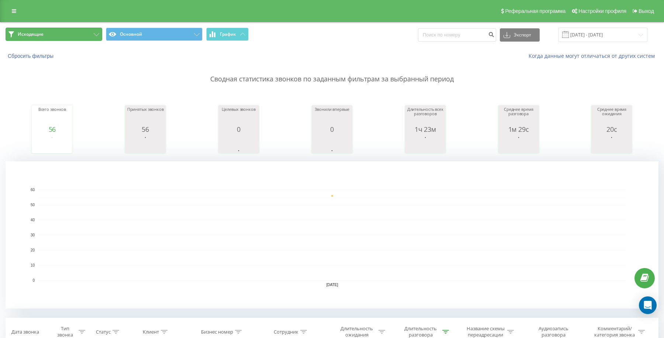
click at [60, 31] on button "Исходящие" at bounding box center [54, 34] width 97 height 13
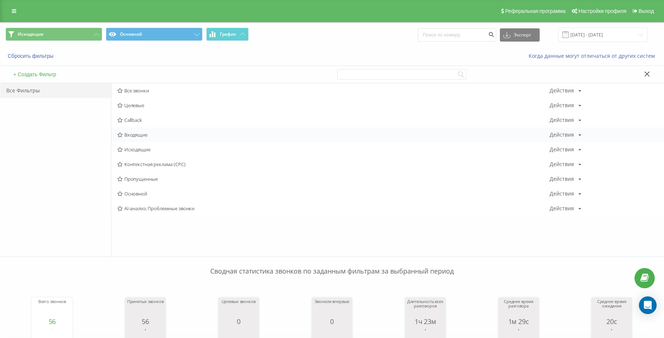
click at [144, 132] on span "Входящие" at bounding box center [333, 134] width 432 height 5
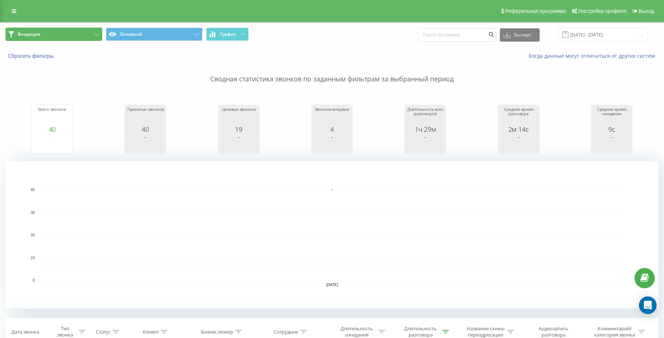
click at [90, 29] on button "Входящие" at bounding box center [54, 34] width 97 height 13
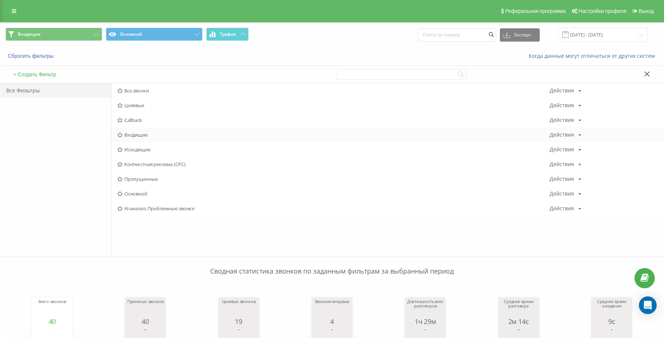
click at [138, 132] on span "Входящие" at bounding box center [333, 134] width 432 height 5
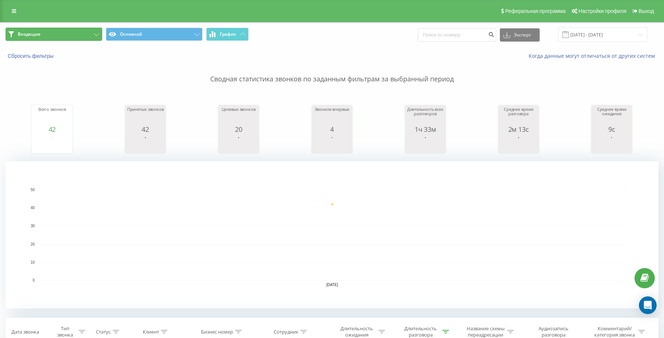
click at [52, 39] on button "Входящие" at bounding box center [54, 34] width 97 height 13
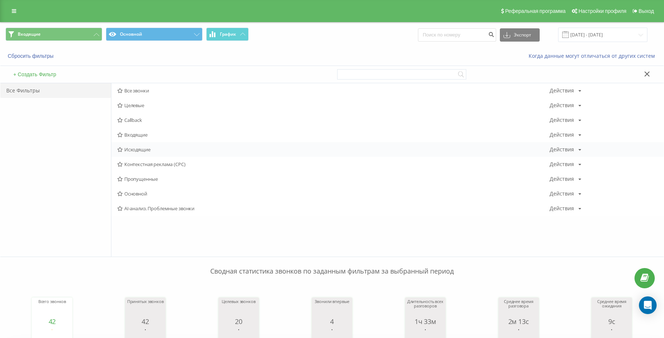
click at [131, 149] on span "Исходящие" at bounding box center [333, 149] width 432 height 5
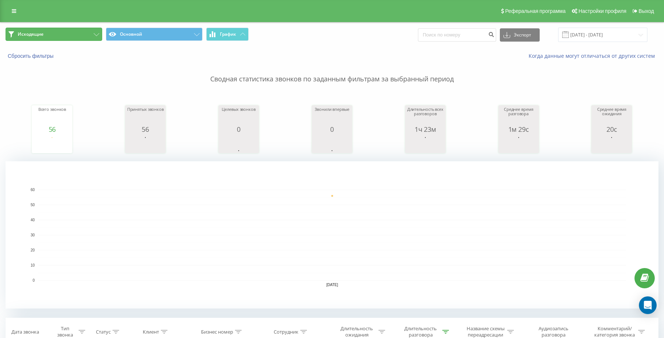
click at [25, 40] on button "Исходящие" at bounding box center [54, 34] width 97 height 13
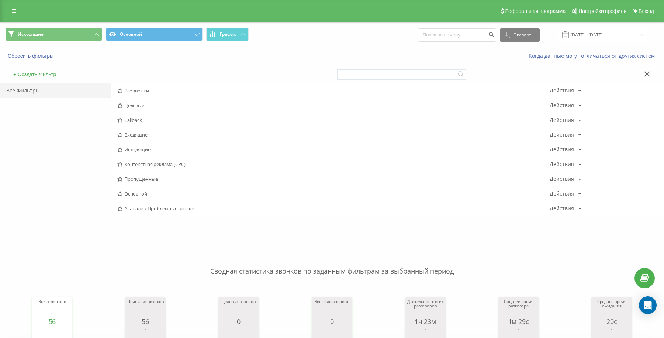
click at [121, 133] on icon at bounding box center [120, 135] width 6 height 5
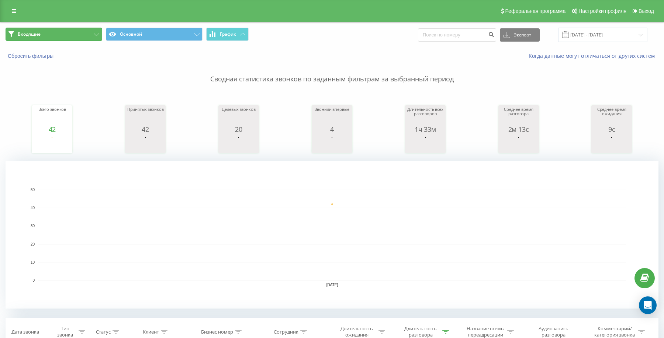
click at [70, 30] on button "Входящие" at bounding box center [54, 34] width 97 height 13
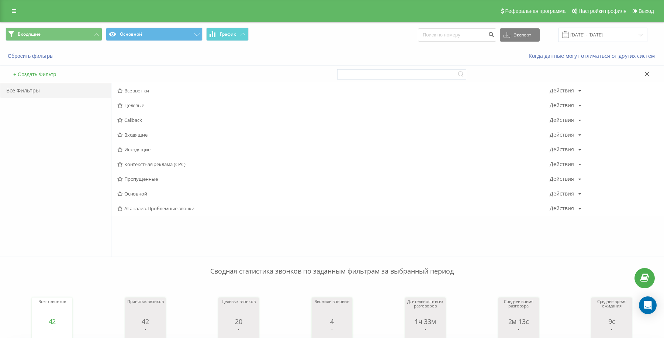
drag, startPoint x: 127, startPoint y: 131, endPoint x: 111, endPoint y: 76, distance: 56.8
click at [127, 129] on div "Входящие Действия Редактировать Копировать Удалить По умолчанию Поделиться" at bounding box center [387, 135] width 552 height 15
click at [124, 129] on div "Входящие Действия Редактировать Копировать Удалить По умолчанию Поделиться" at bounding box center [387, 135] width 552 height 15
click at [128, 131] on div "Входящие Действия Редактировать Копировать Удалить По умолчанию Поделиться" at bounding box center [387, 135] width 552 height 15
click at [126, 135] on span "Входящие" at bounding box center [333, 134] width 432 height 5
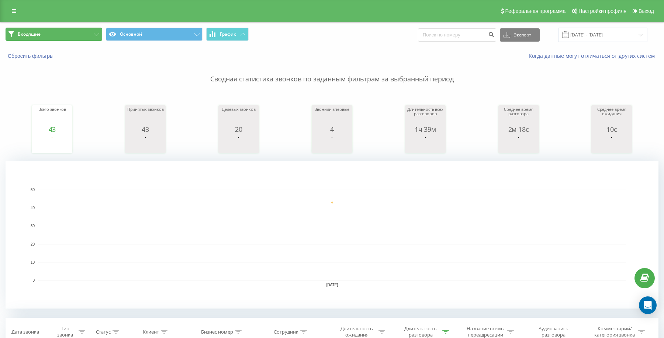
click at [80, 31] on button "Входящие" at bounding box center [54, 34] width 97 height 13
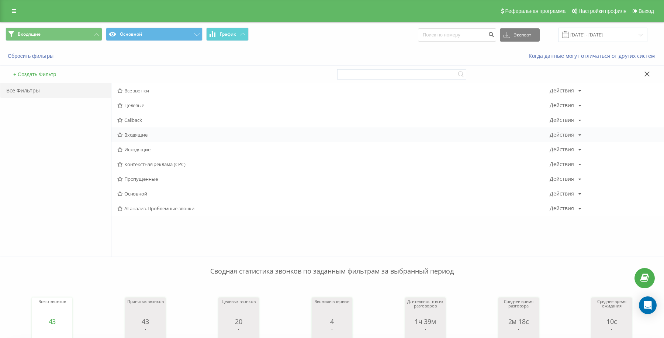
click at [137, 133] on span "Входящие" at bounding box center [333, 134] width 432 height 5
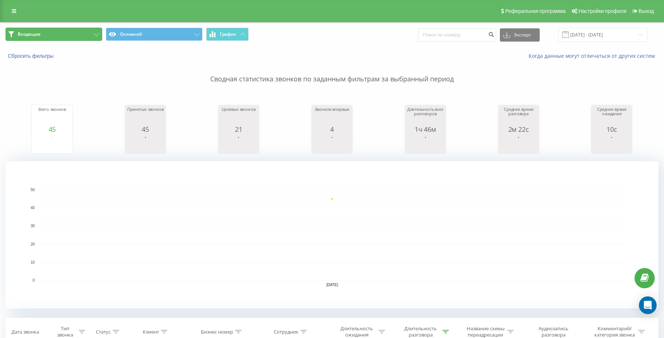
click at [80, 35] on button "Входящие" at bounding box center [54, 34] width 97 height 13
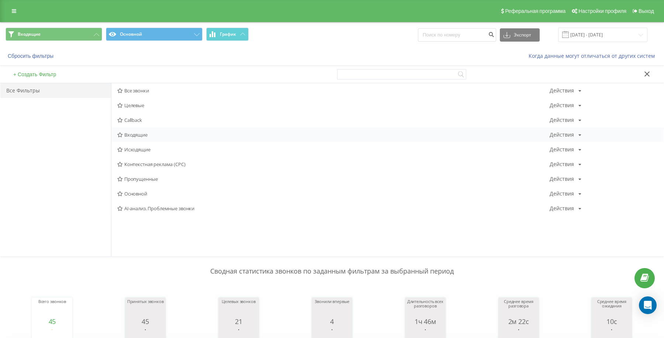
click at [127, 131] on div "Входящие Действия Редактировать Копировать Удалить По умолчанию Поделиться" at bounding box center [387, 135] width 552 height 15
click at [129, 138] on span "Входящие" at bounding box center [333, 134] width 432 height 5
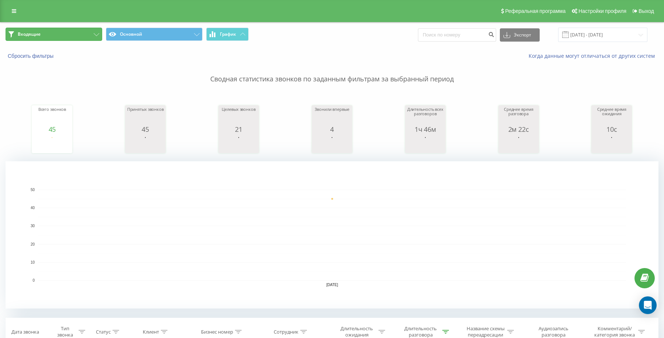
click at [44, 31] on button "Входящие" at bounding box center [54, 34] width 97 height 13
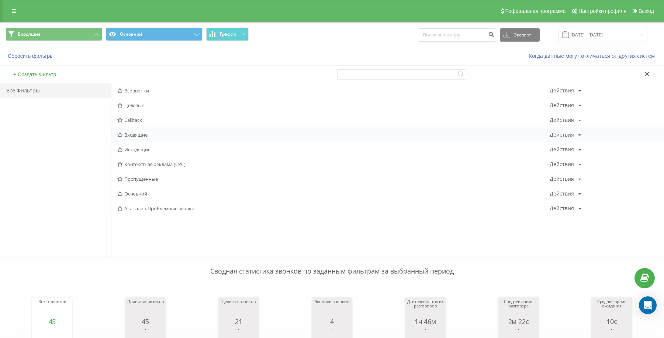
click at [131, 133] on span "Входящие" at bounding box center [333, 134] width 432 height 5
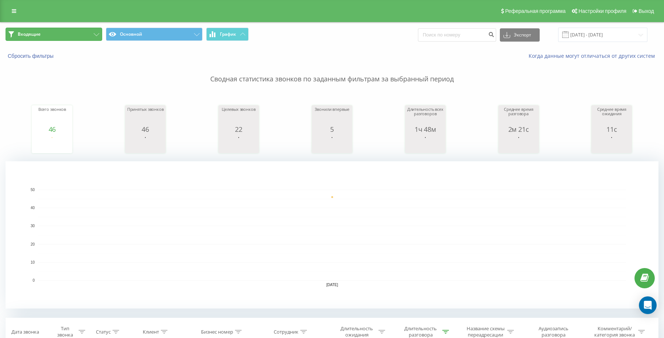
click at [66, 39] on button "Входящие" at bounding box center [54, 34] width 97 height 13
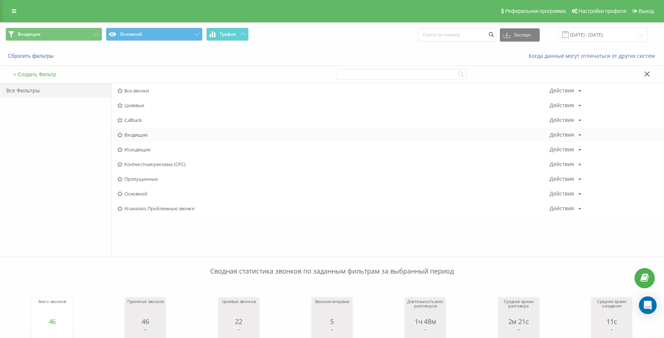
click at [127, 133] on span "Входящие" at bounding box center [333, 134] width 432 height 5
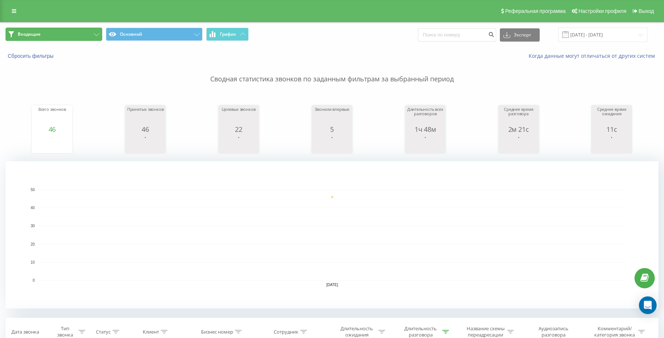
click at [83, 36] on button "Входящие" at bounding box center [54, 34] width 97 height 13
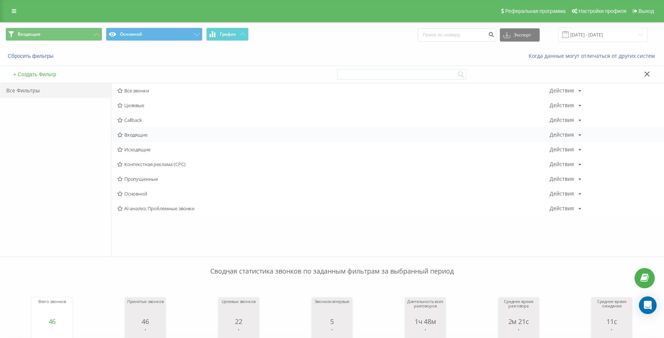
click at [132, 135] on span "Входящие" at bounding box center [333, 134] width 432 height 5
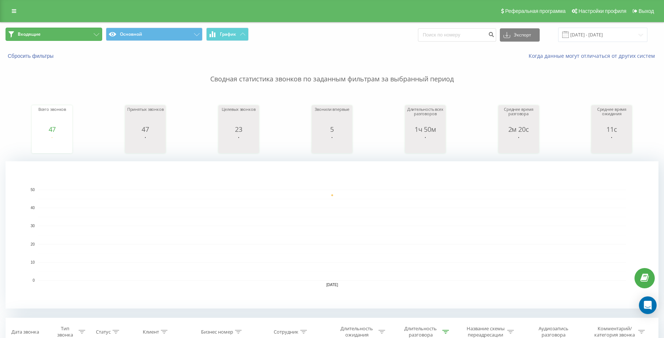
click at [91, 32] on button "Входящие" at bounding box center [54, 34] width 97 height 13
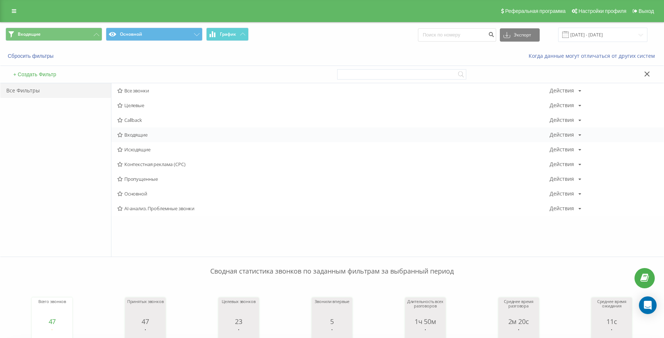
click at [131, 136] on span "Входящие" at bounding box center [333, 134] width 432 height 5
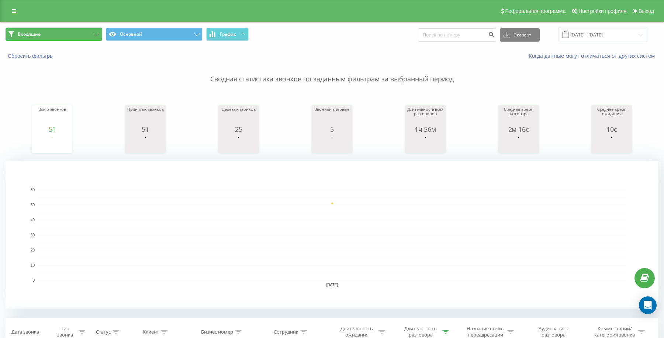
click at [91, 32] on button "Входящие" at bounding box center [54, 34] width 97 height 13
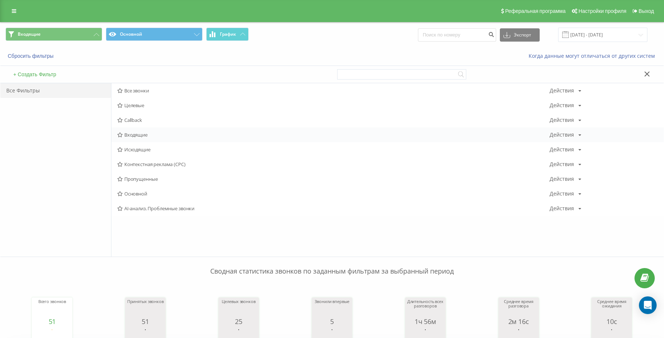
click at [126, 135] on span "Входящие" at bounding box center [333, 134] width 432 height 5
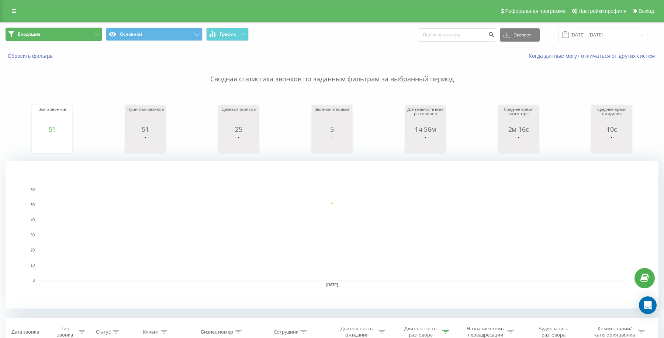
click at [56, 32] on button "Входящие" at bounding box center [54, 34] width 97 height 13
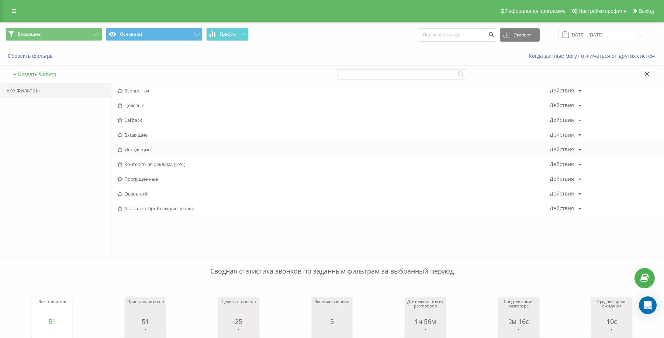
click at [133, 155] on div "Исходящие Действия Редактировать Копировать Удалить По умолчанию Поделиться" at bounding box center [387, 149] width 552 height 15
click at [131, 146] on div "Исходящие Действия Редактировать Копировать Удалить По умолчанию Поделиться" at bounding box center [387, 149] width 552 height 15
click at [132, 149] on span "Исходящие" at bounding box center [333, 149] width 432 height 5
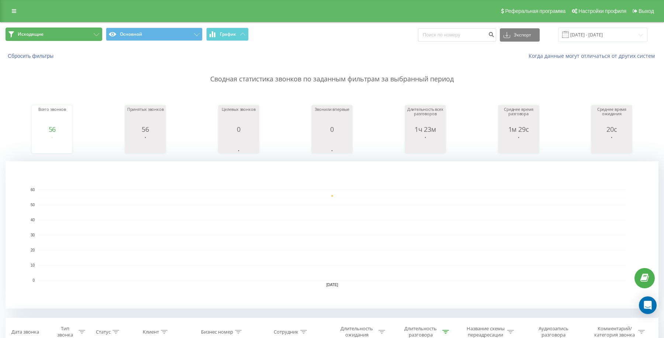
click at [55, 33] on button "Исходящие" at bounding box center [54, 34] width 97 height 13
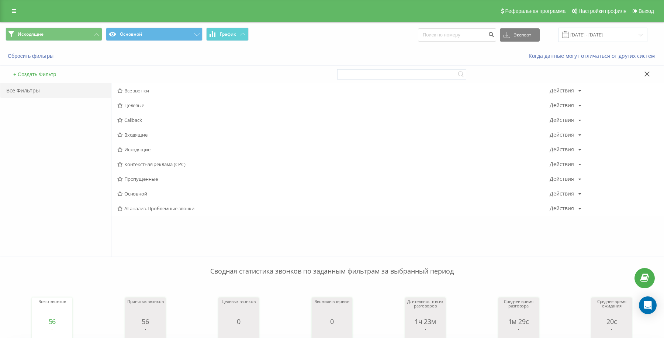
drag, startPoint x: 138, startPoint y: 138, endPoint x: 138, endPoint y: 133, distance: 4.1
click at [138, 137] on span "Входящие" at bounding box center [333, 134] width 432 height 5
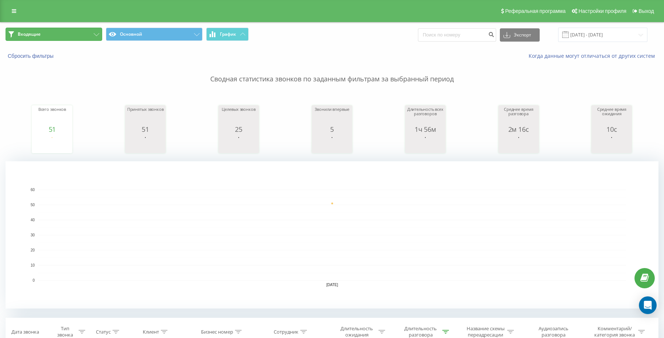
click at [55, 30] on button "Входящие" at bounding box center [54, 34] width 97 height 13
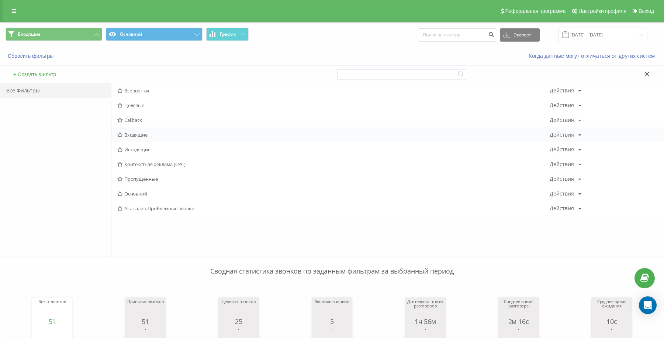
click at [127, 134] on span "Входящие" at bounding box center [333, 134] width 432 height 5
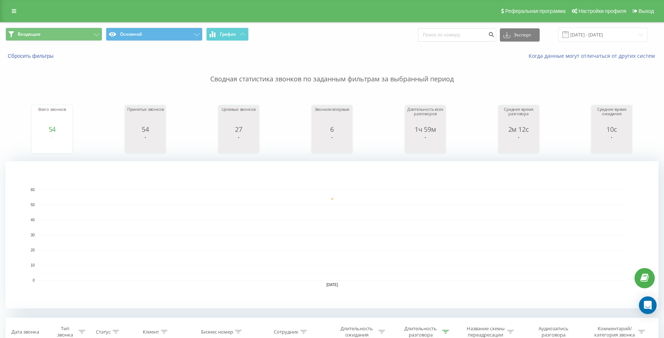
click at [330, 55] on div "Когда данные могут отличаться от других систем" at bounding box center [456, 55] width 414 height 7
click at [73, 35] on button "Входящие" at bounding box center [54, 34] width 97 height 13
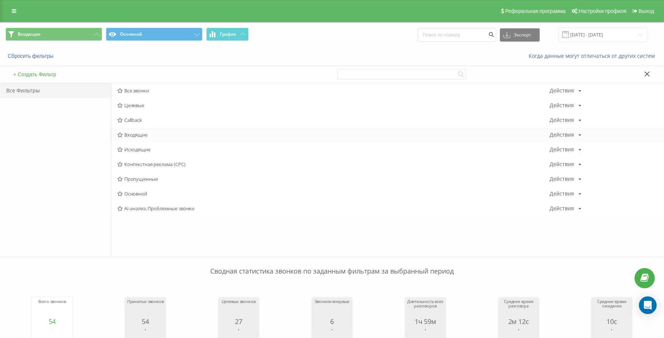
click at [134, 137] on span "Входящие" at bounding box center [333, 134] width 432 height 5
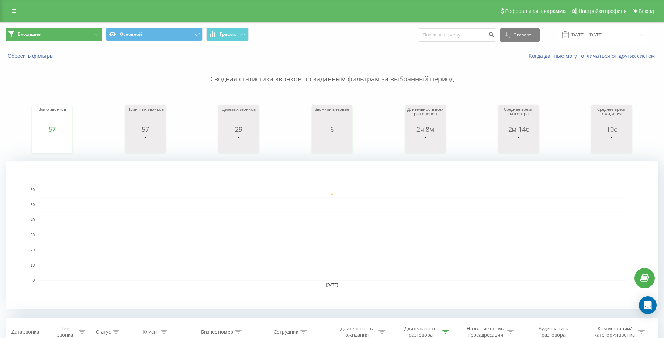
click at [88, 35] on button "Входящие" at bounding box center [54, 34] width 97 height 13
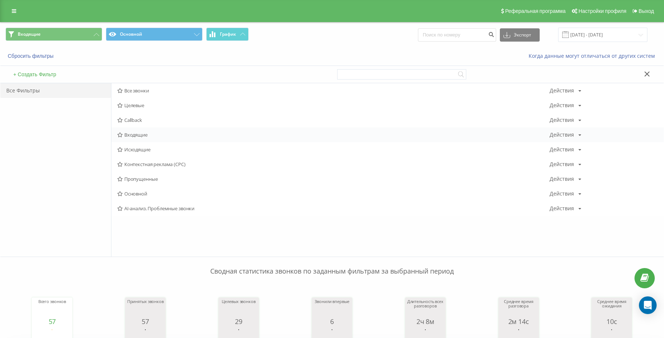
click at [135, 135] on span "Входящие" at bounding box center [333, 134] width 432 height 5
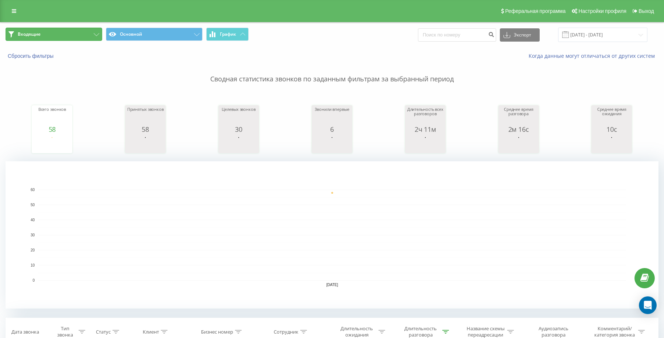
click at [94, 31] on button "Входящие" at bounding box center [54, 34] width 97 height 13
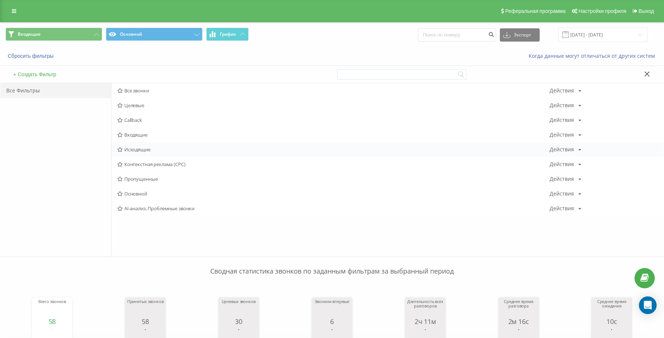
click at [134, 149] on span "Исходящие" at bounding box center [333, 149] width 432 height 5
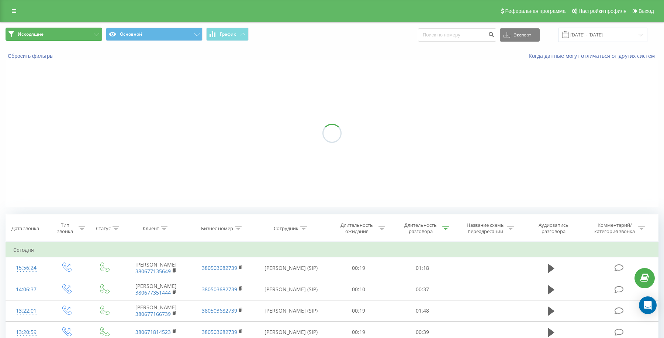
click at [83, 32] on button "Исходящие" at bounding box center [54, 34] width 97 height 13
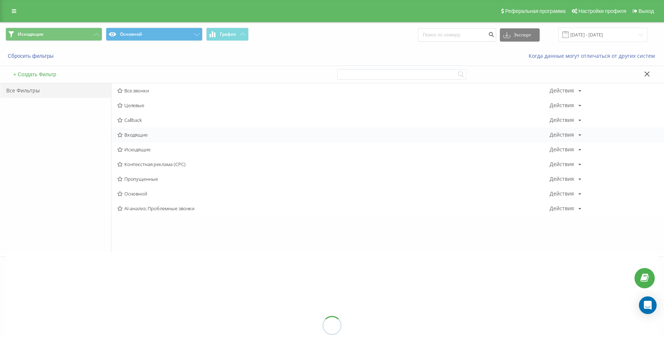
click at [139, 135] on span "Входящие" at bounding box center [333, 134] width 432 height 5
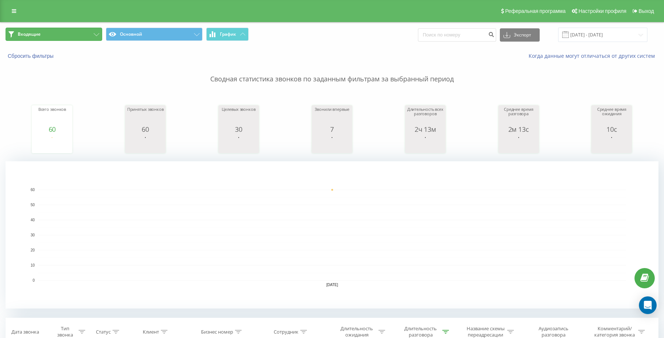
click at [92, 38] on button "Входящие" at bounding box center [54, 34] width 97 height 13
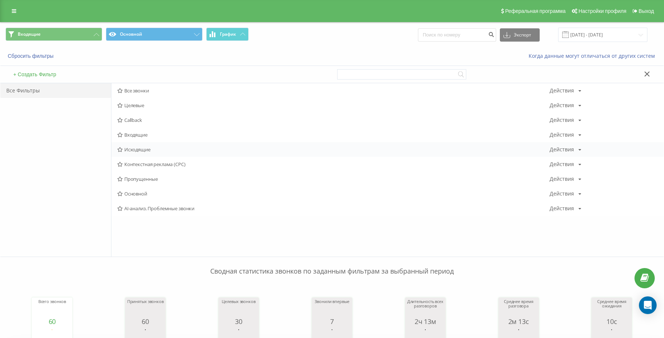
click at [132, 151] on span "Исходящие" at bounding box center [333, 149] width 432 height 5
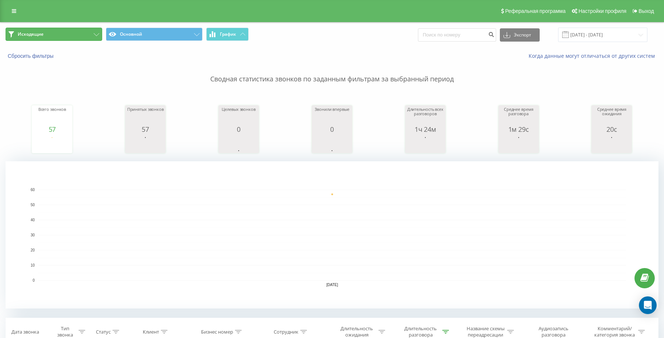
click at [55, 35] on button "Исходящие" at bounding box center [54, 34] width 97 height 13
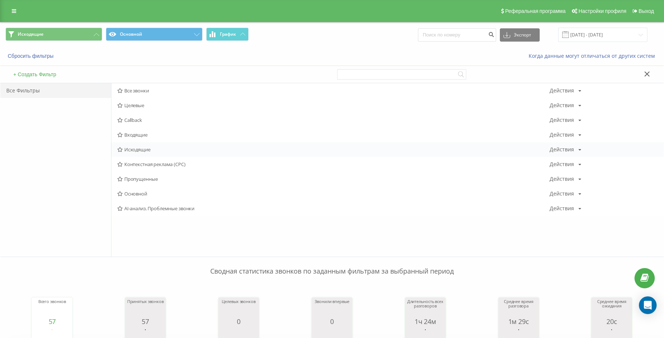
click at [136, 149] on span "Исходящие" at bounding box center [333, 149] width 432 height 5
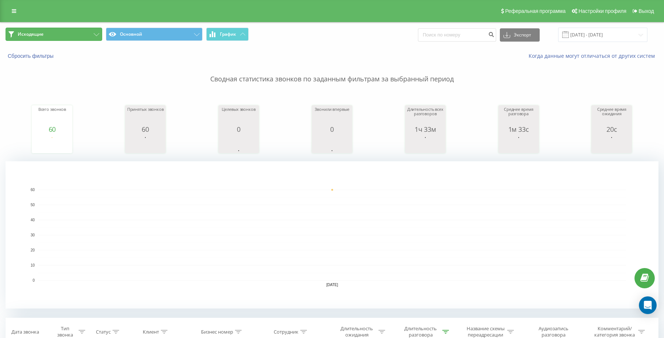
click at [72, 36] on button "Исходящие" at bounding box center [54, 34] width 97 height 13
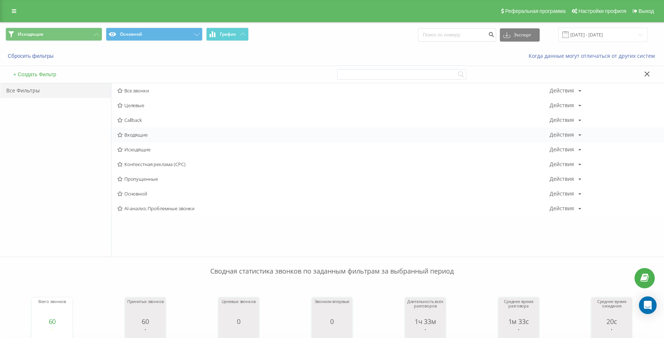
click at [130, 133] on span "Входящие" at bounding box center [333, 134] width 432 height 5
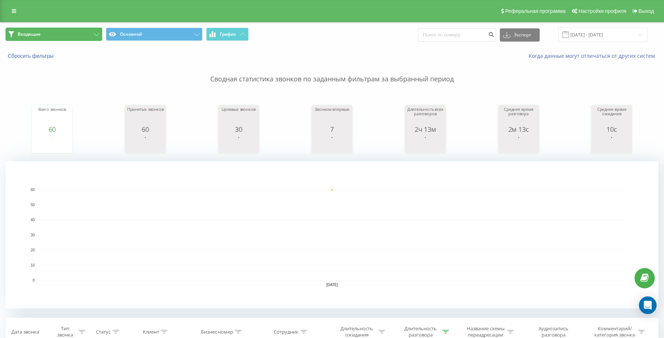
click at [58, 41] on button "Входящие" at bounding box center [54, 34] width 97 height 13
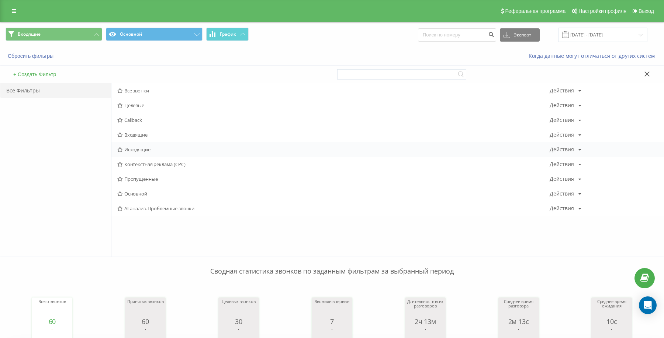
click at [136, 152] on span "Исходящие" at bounding box center [333, 149] width 432 height 5
